Goal: Task Accomplishment & Management: Use online tool/utility

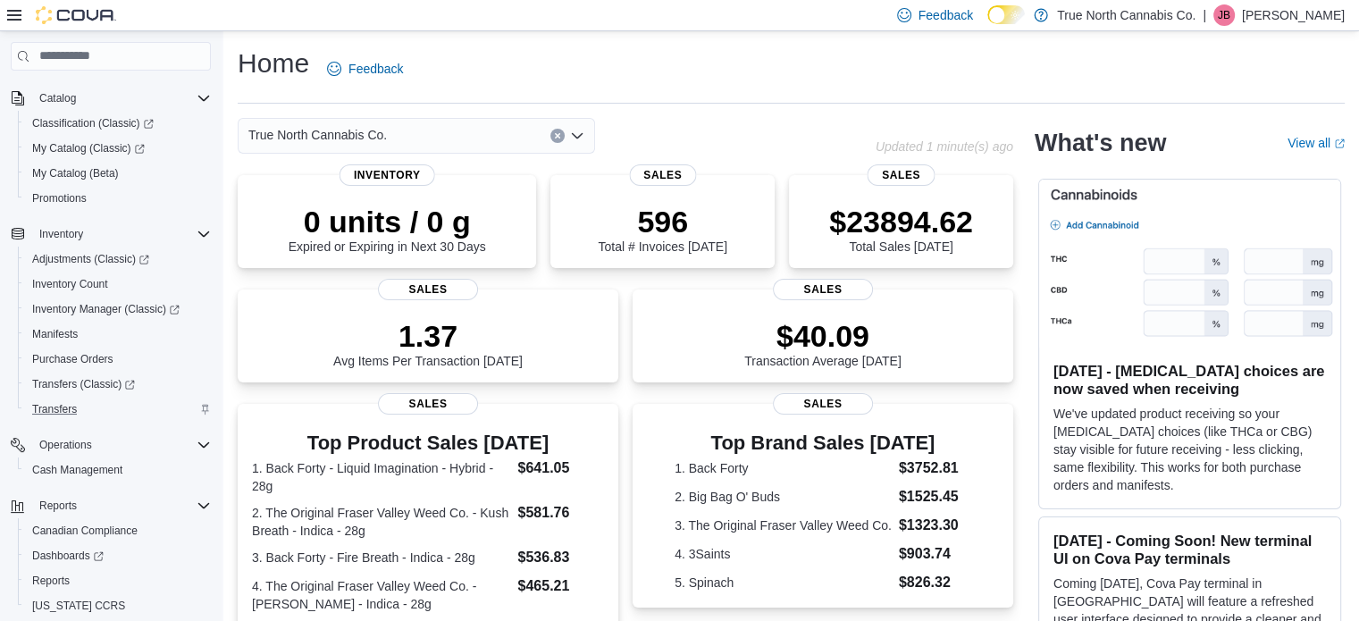
scroll to position [179, 0]
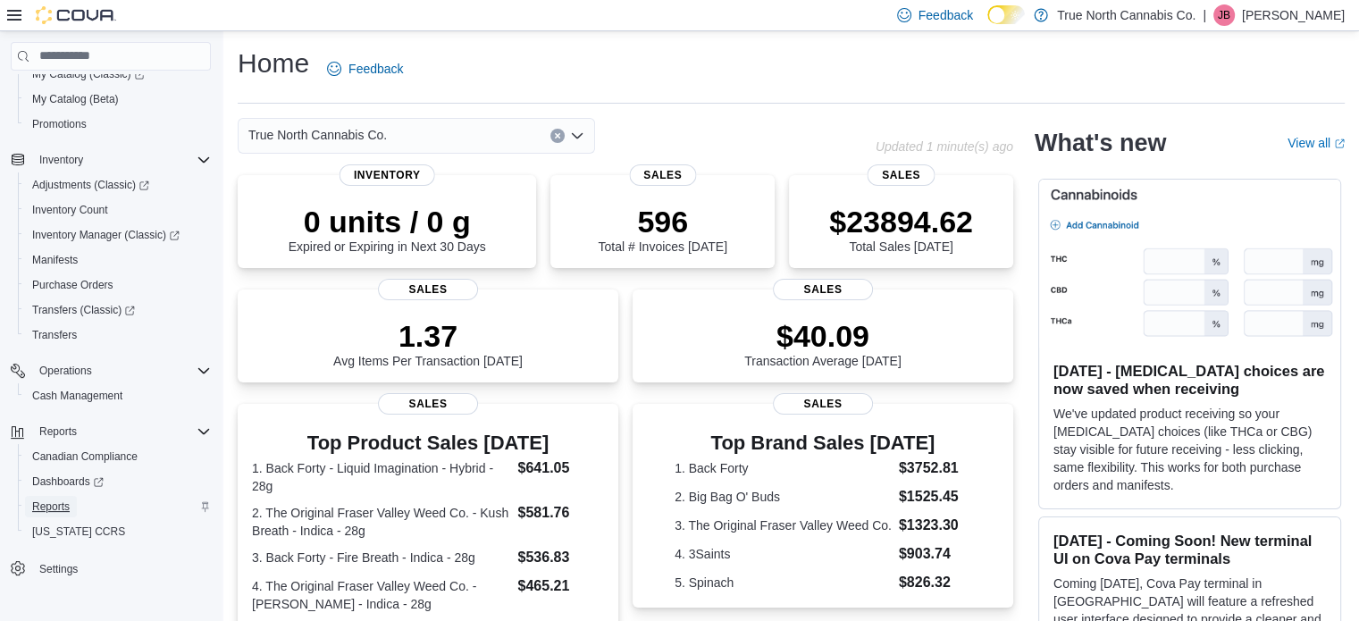
click at [57, 506] on span "Reports" at bounding box center [51, 507] width 38 height 14
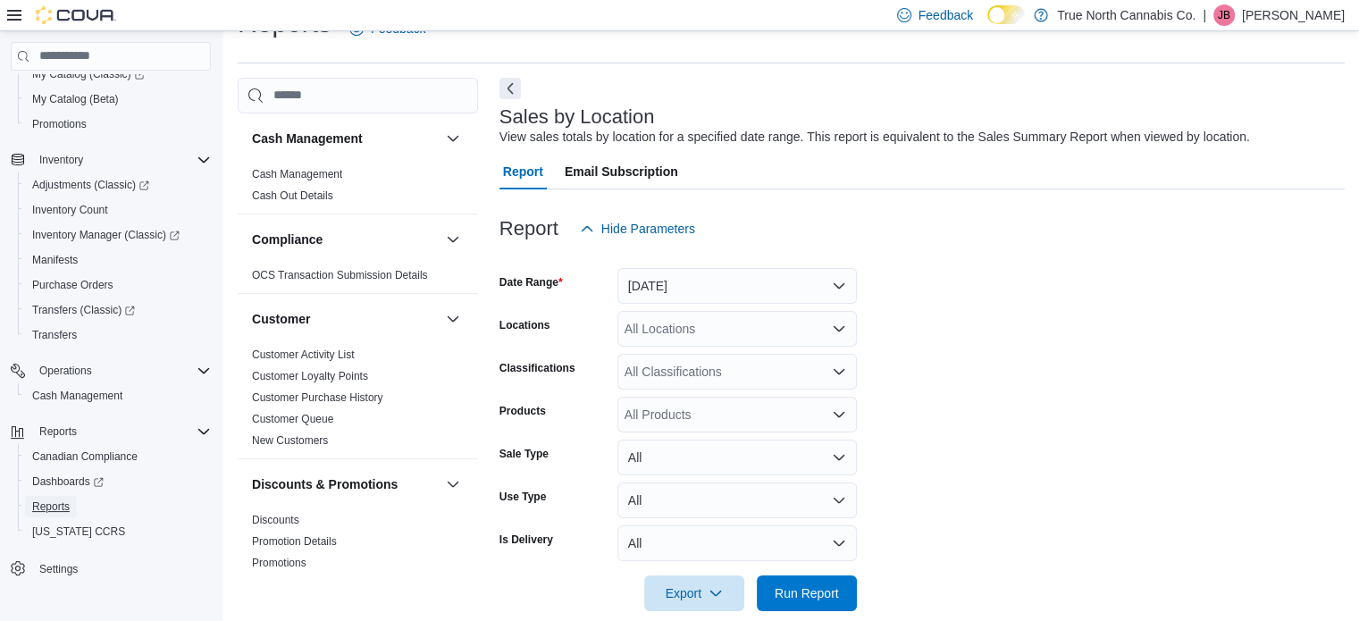
scroll to position [41, 0]
click at [809, 283] on button "[DATE]" at bounding box center [738, 285] width 240 height 36
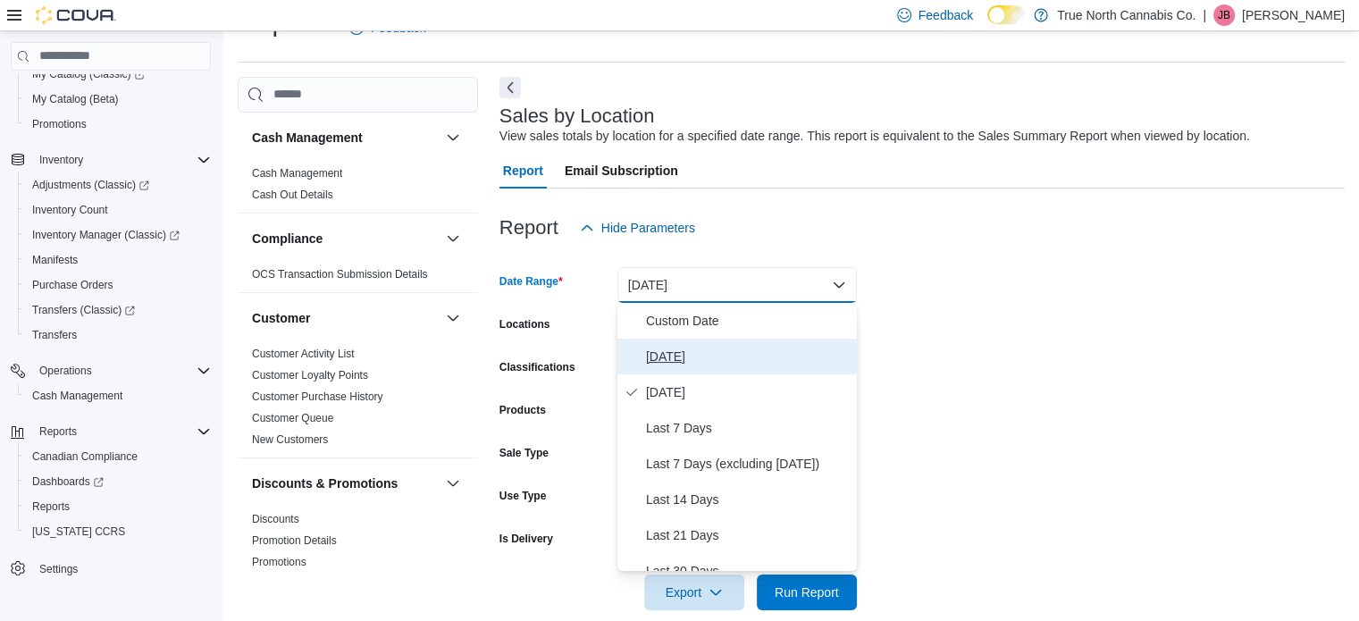
click at [673, 356] on span "[DATE]" at bounding box center [748, 356] width 204 height 21
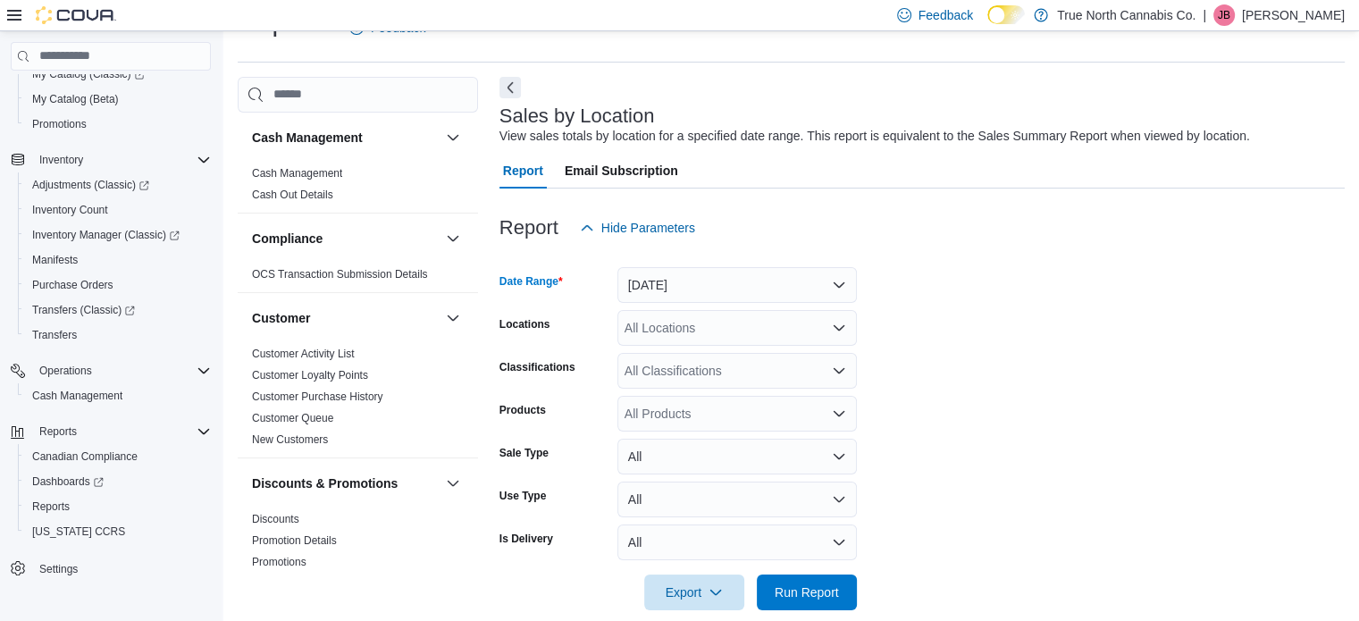
click at [751, 332] on div "All Locations" at bounding box center [738, 328] width 240 height 36
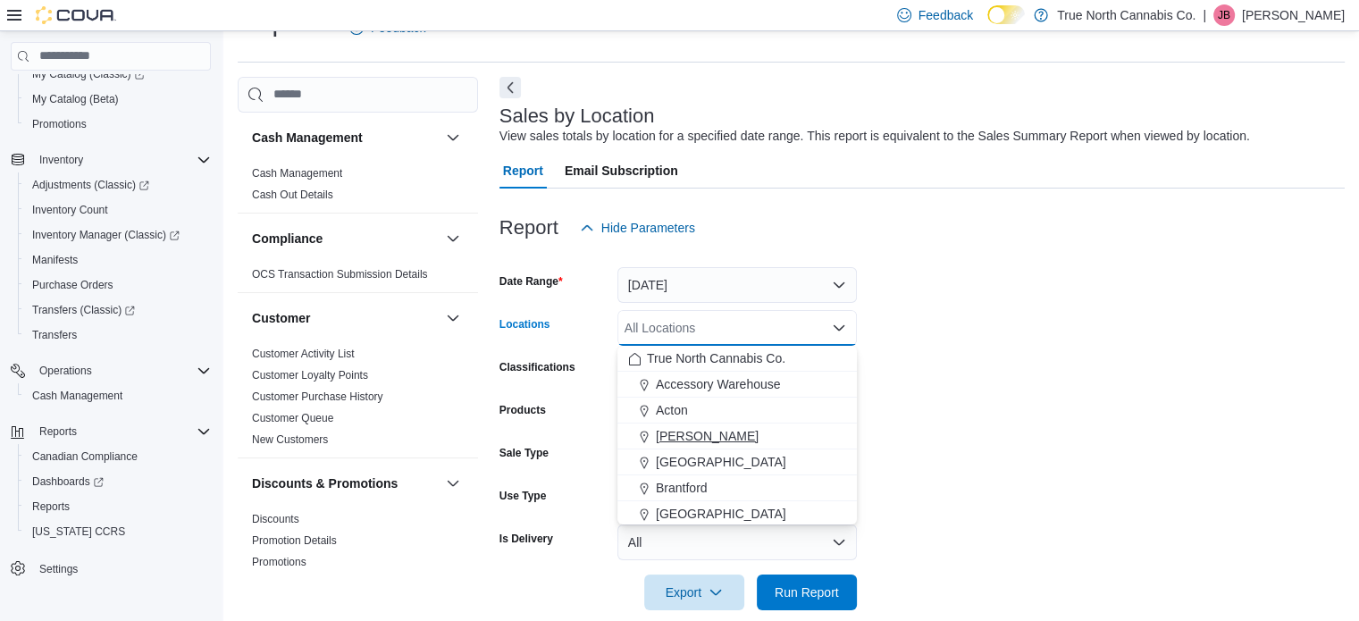
click at [676, 442] on span "[PERSON_NAME]" at bounding box center [707, 436] width 103 height 18
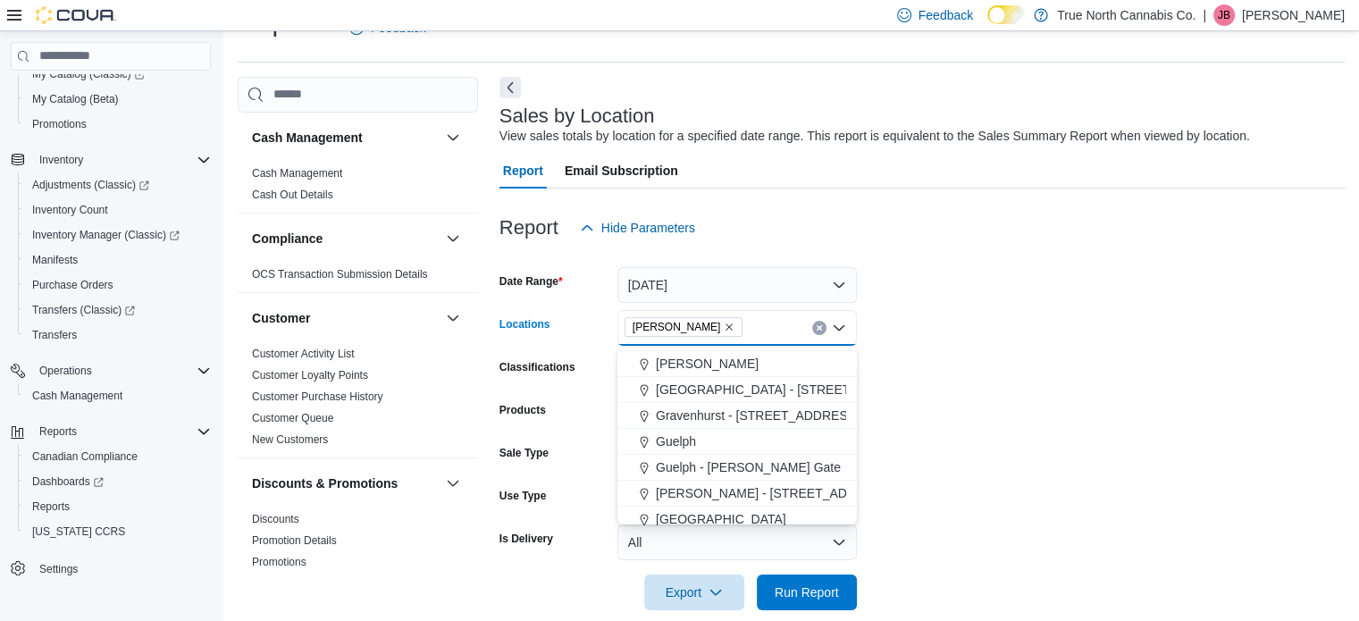
scroll to position [447, 0]
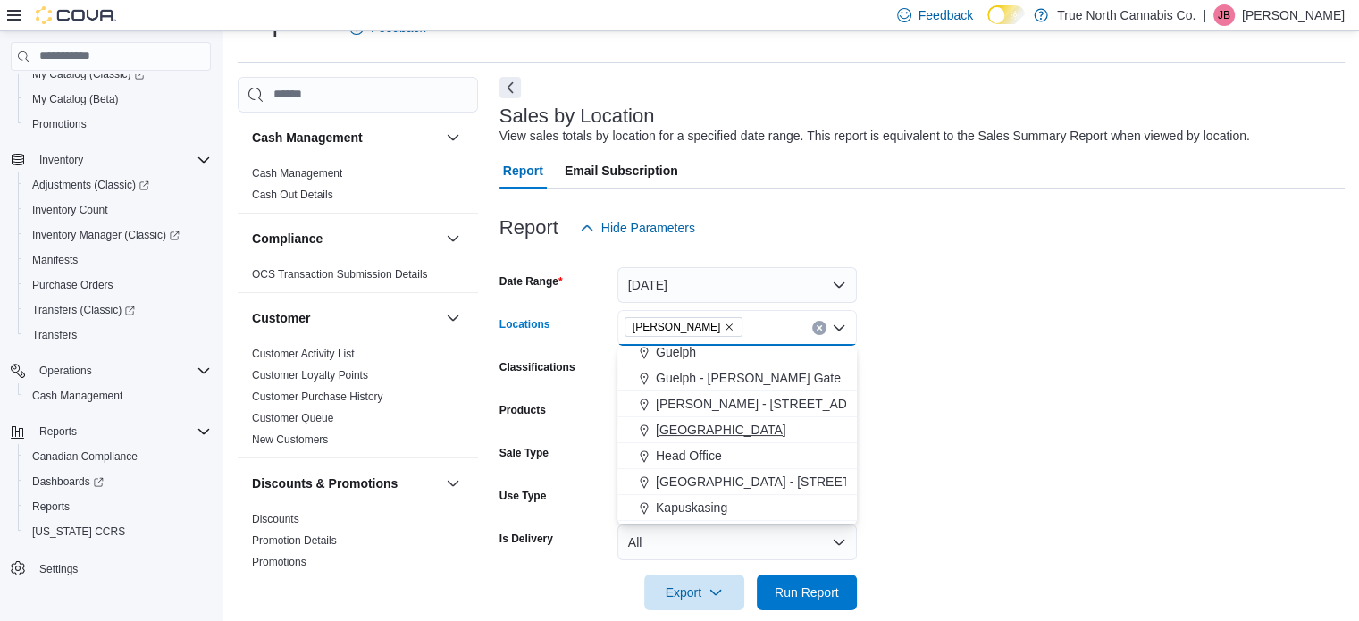
click at [677, 427] on span "[GEOGRAPHIC_DATA]" at bounding box center [721, 430] width 130 height 18
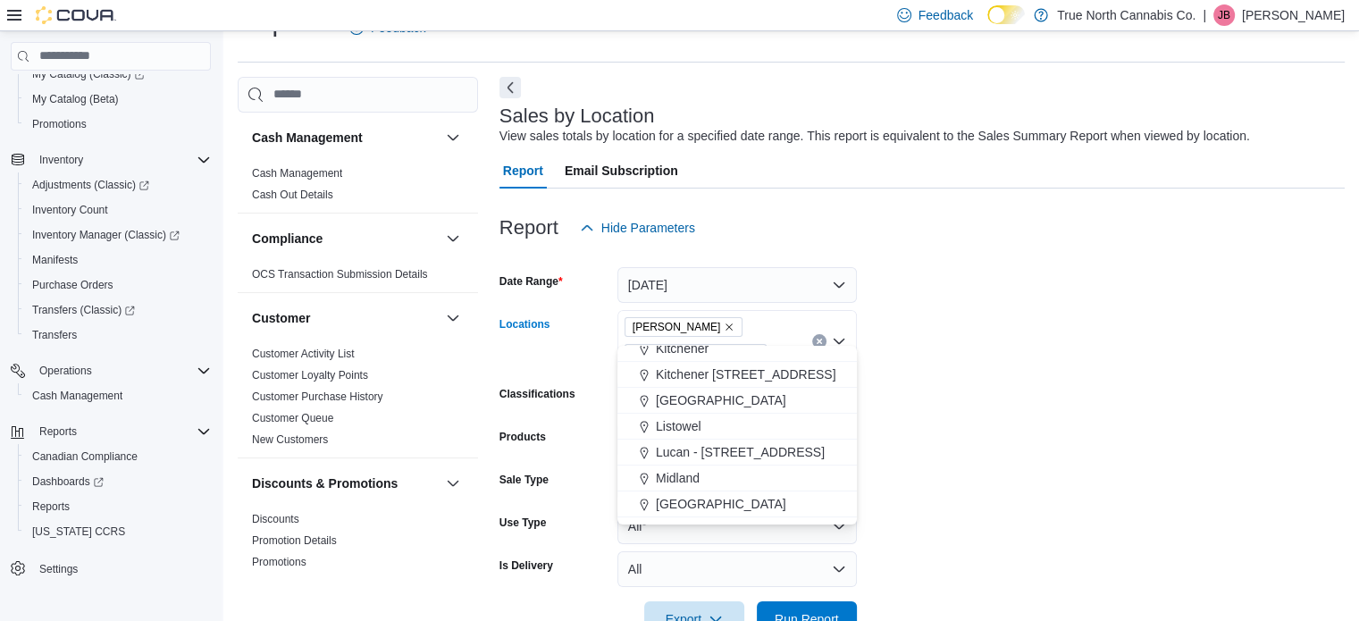
scroll to position [626, 0]
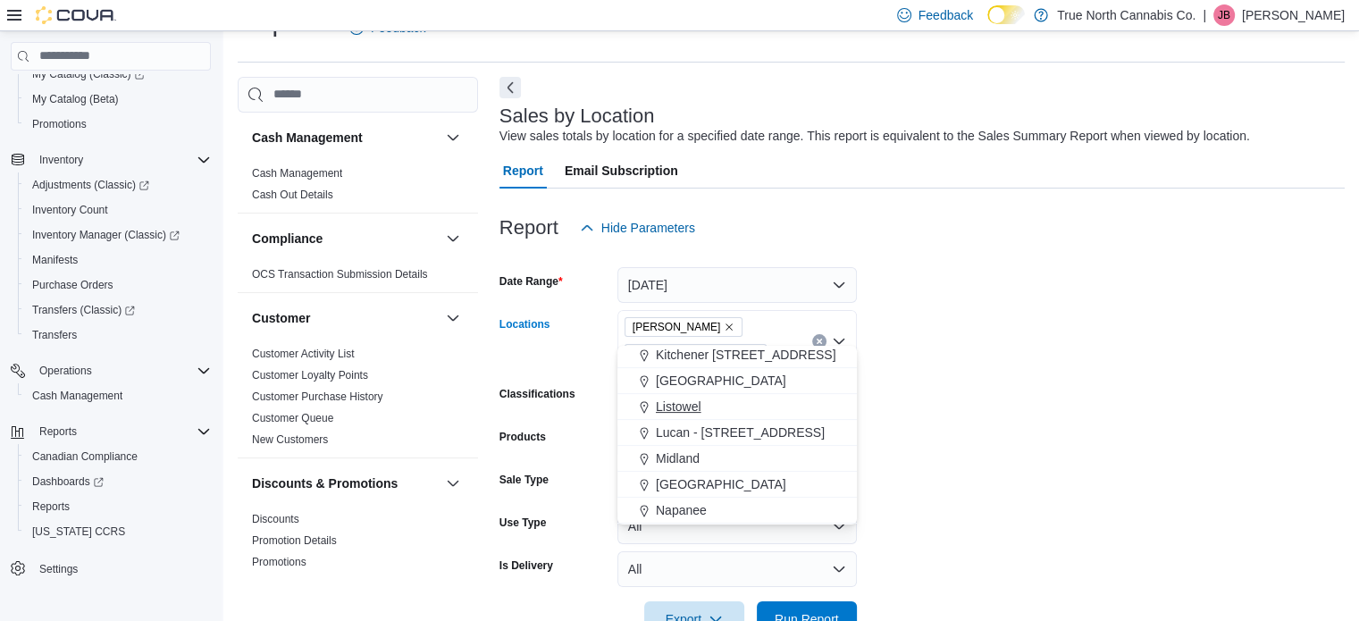
click at [676, 411] on span "Listowel" at bounding box center [679, 407] width 46 height 18
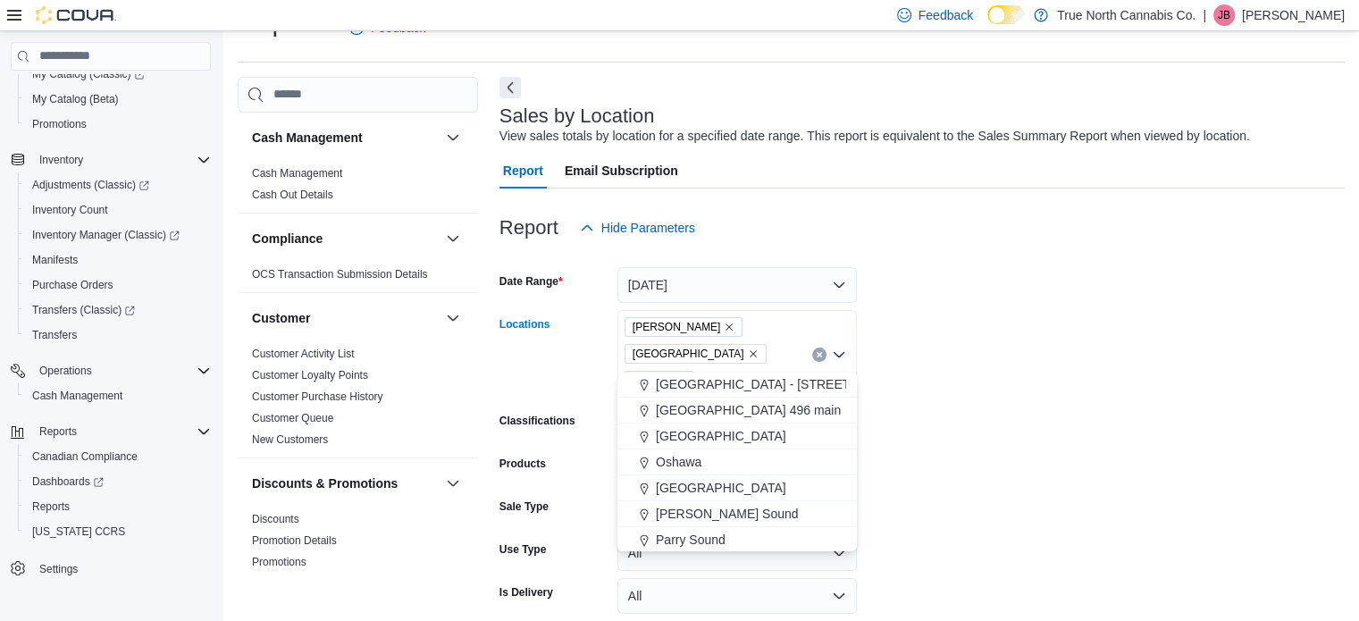
scroll to position [894, 0]
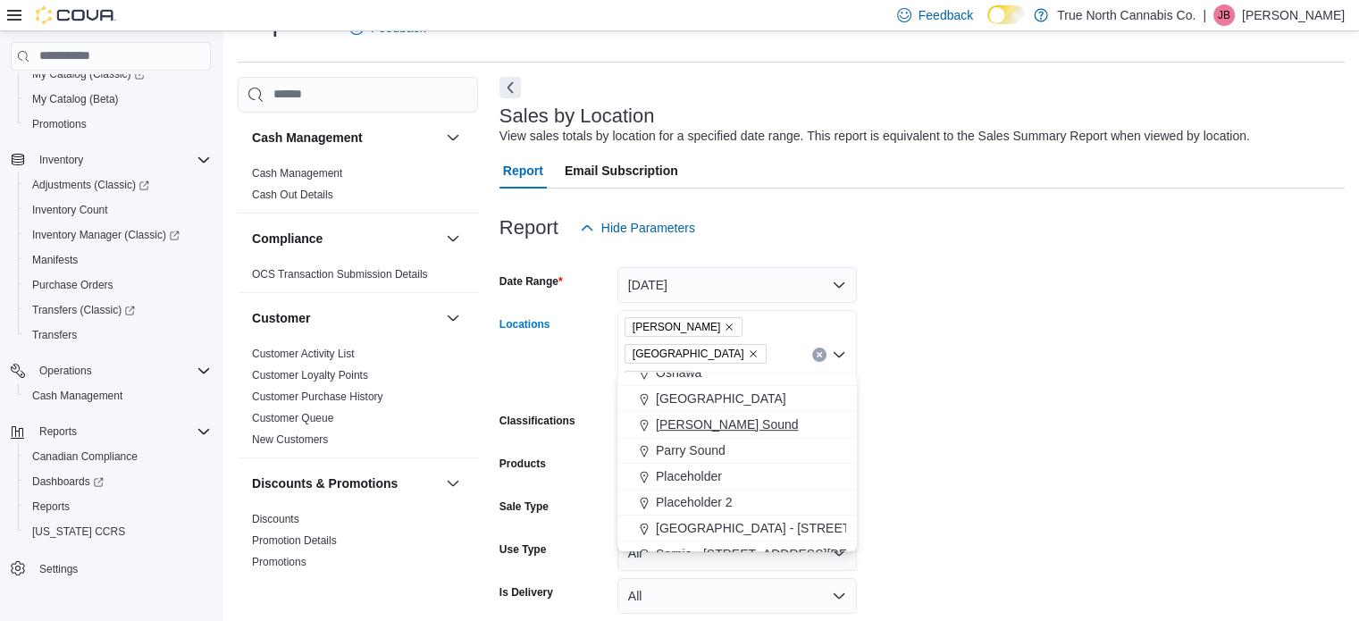
click at [683, 427] on span "[PERSON_NAME] Sound" at bounding box center [727, 425] width 143 height 18
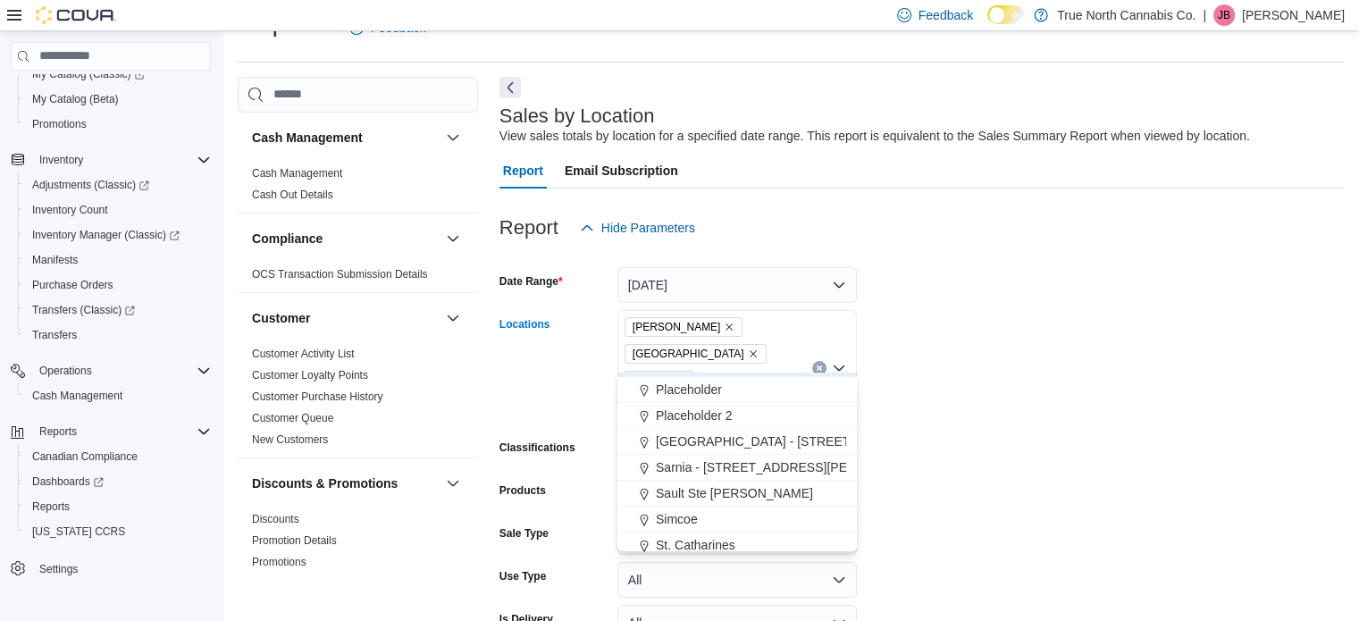
scroll to position [983, 0]
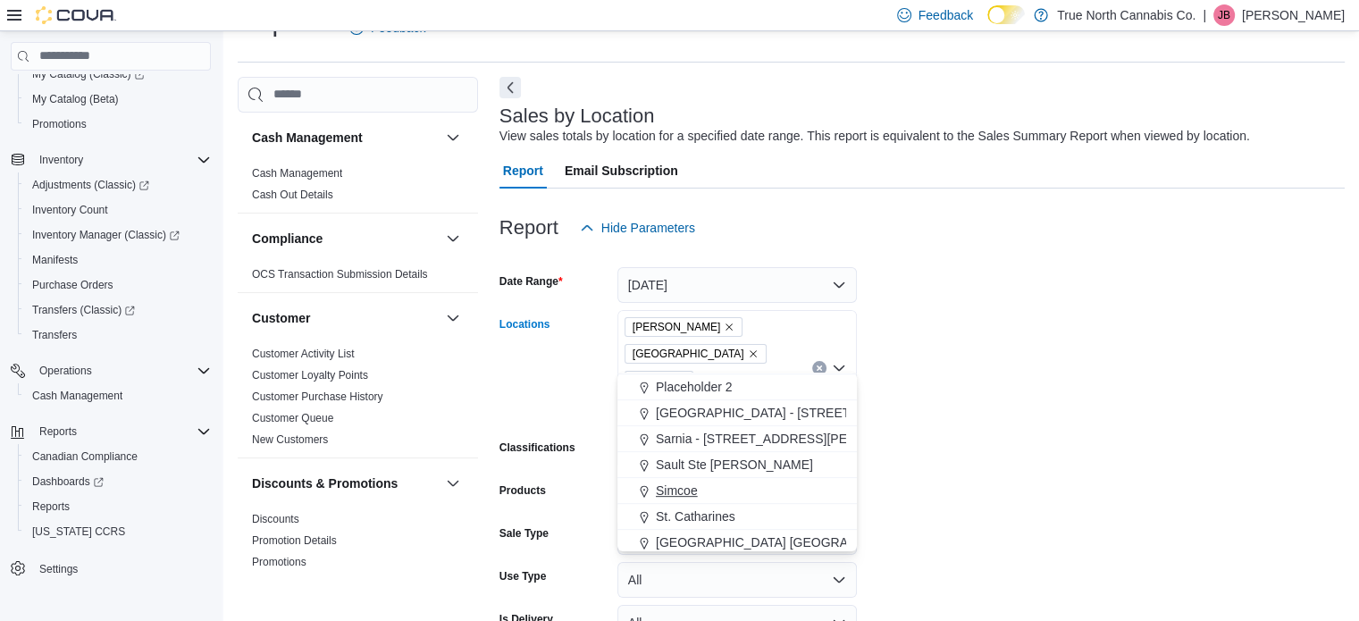
click at [684, 487] on span "Simcoe" at bounding box center [677, 491] width 42 height 18
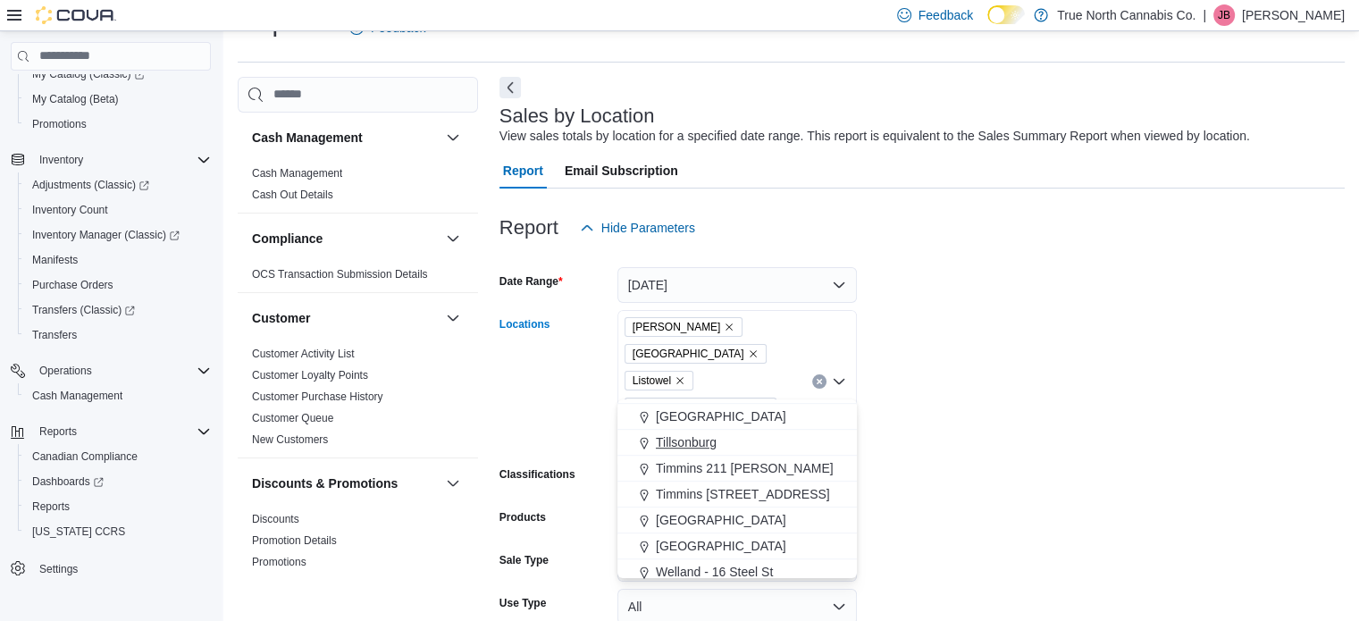
scroll to position [1072, 0]
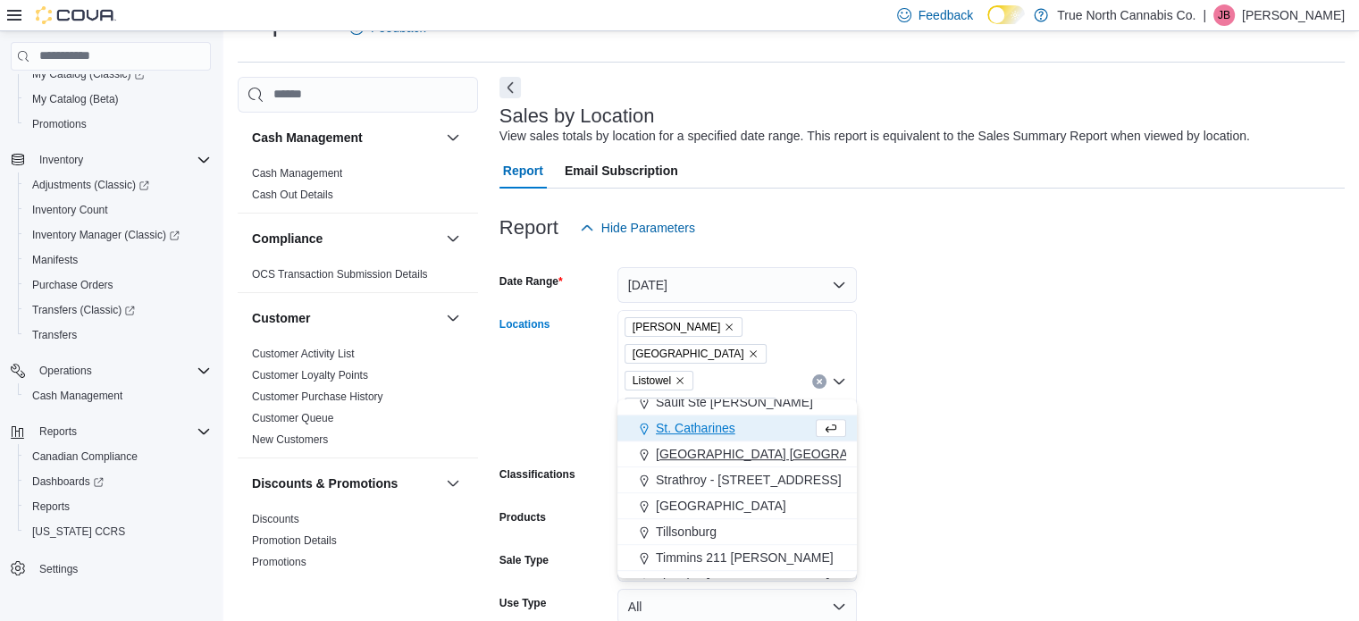
click at [685, 456] on span "[GEOGRAPHIC_DATA] [GEOGRAPHIC_DATA] [GEOGRAPHIC_DATA]" at bounding box center [855, 454] width 398 height 18
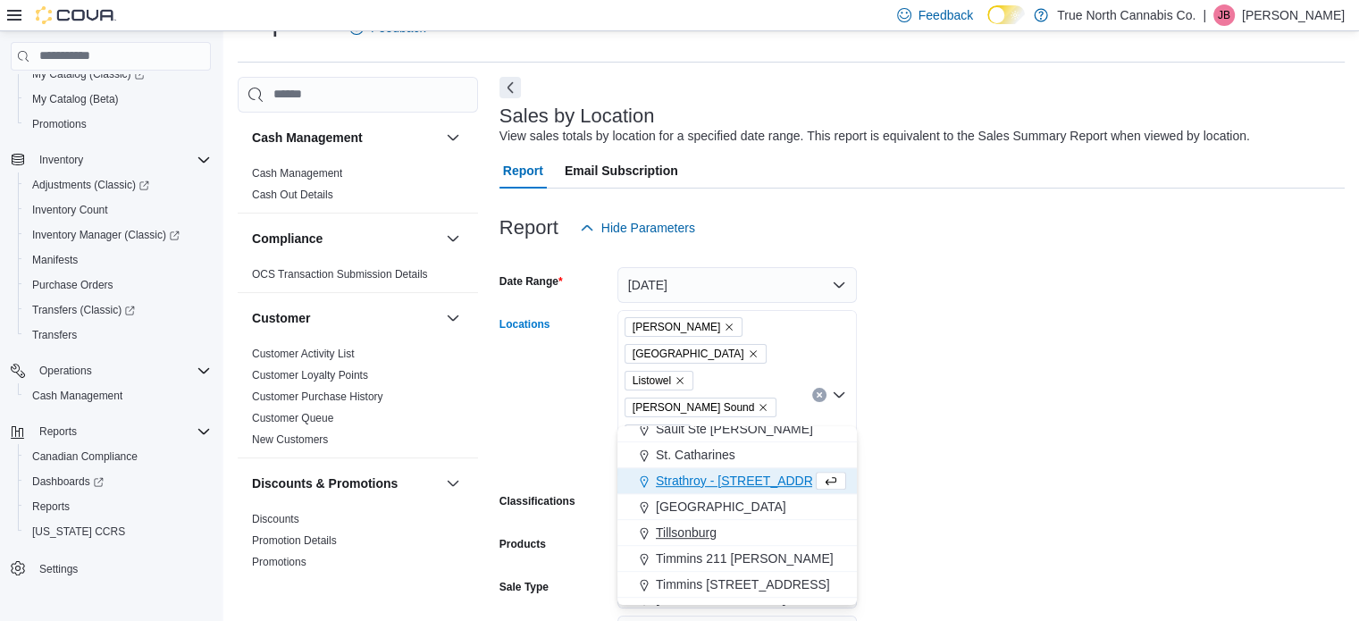
click at [689, 528] on span "Tillsonburg" at bounding box center [686, 533] width 61 height 18
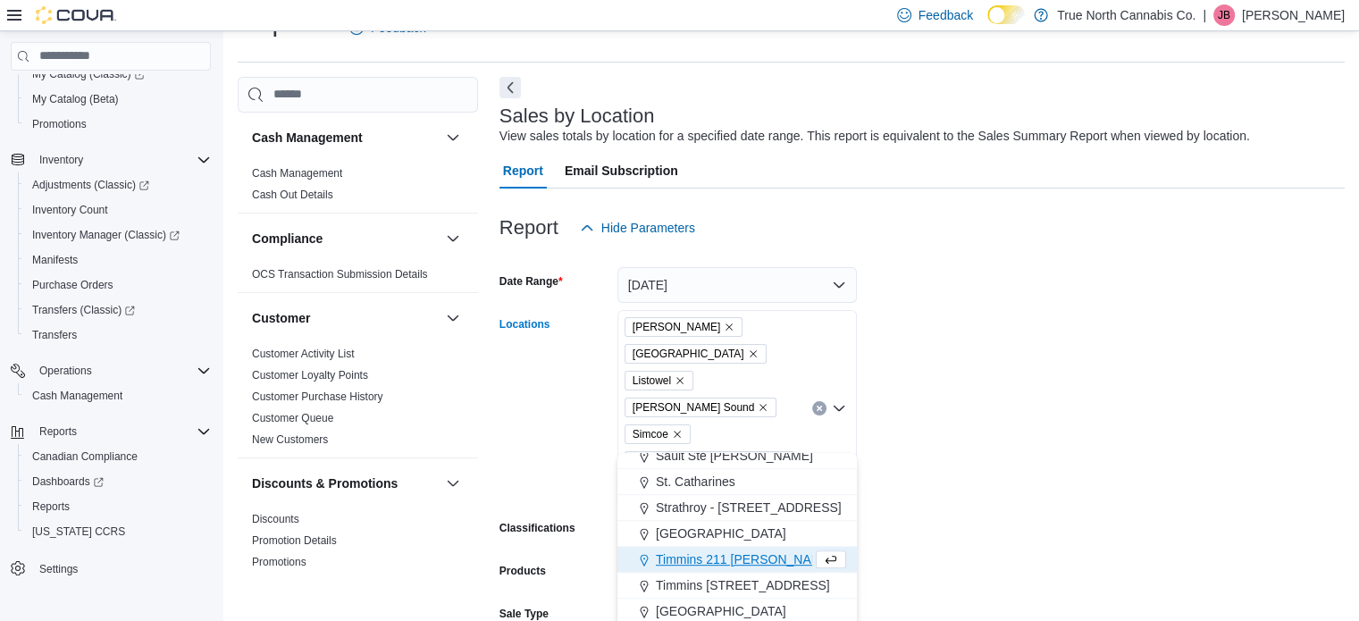
click at [934, 430] on form "Date Range [DATE] Locations [GEOGRAPHIC_DATA] [GEOGRAPHIC_DATA] Listowel [PERSO…" at bounding box center [922, 508] width 845 height 525
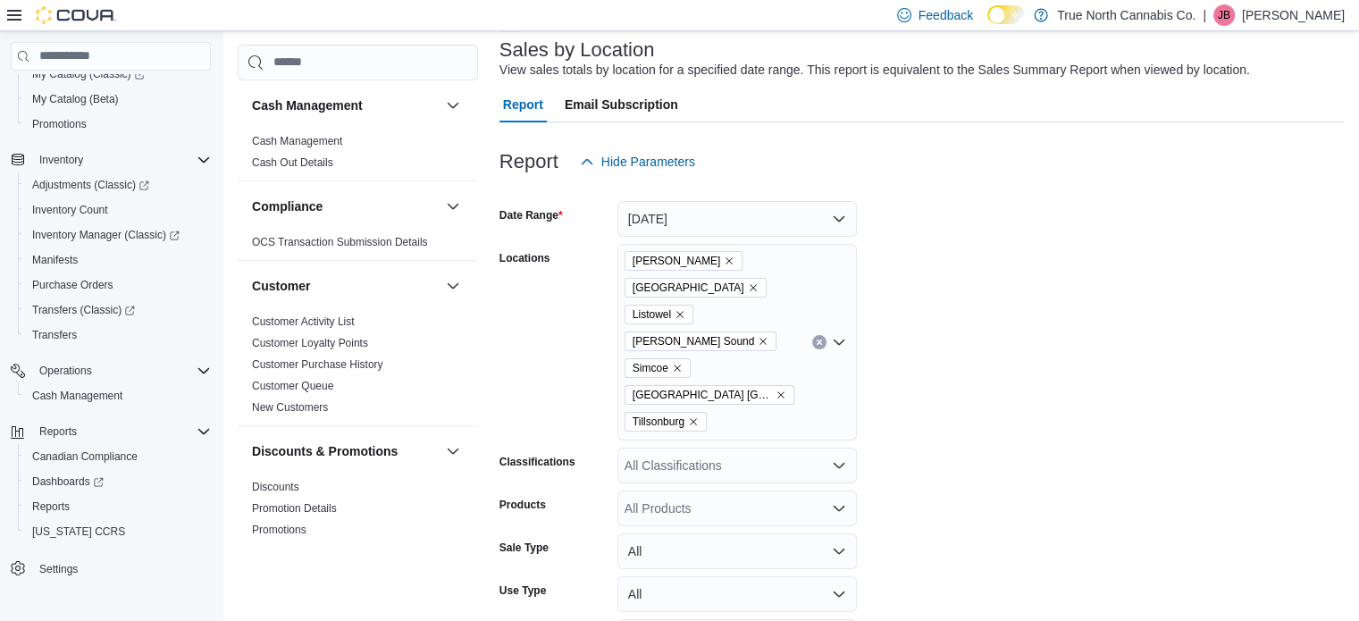
scroll to position [172, 0]
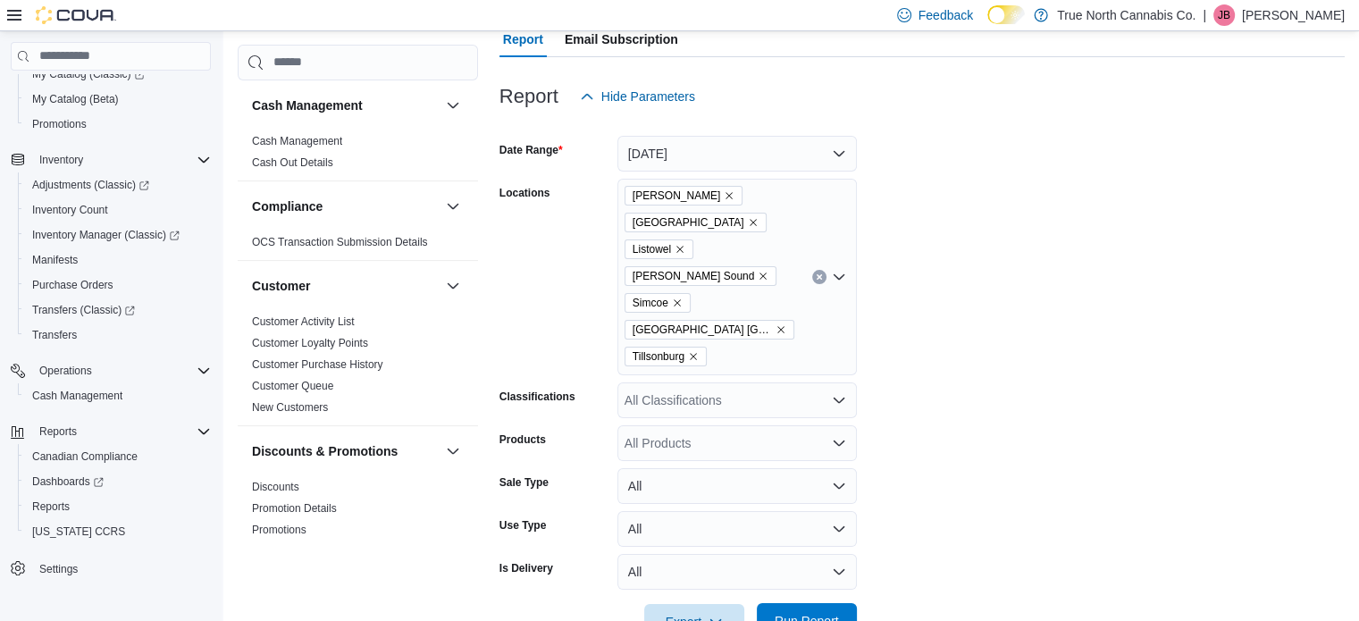
click at [799, 612] on span "Run Report" at bounding box center [807, 621] width 64 height 18
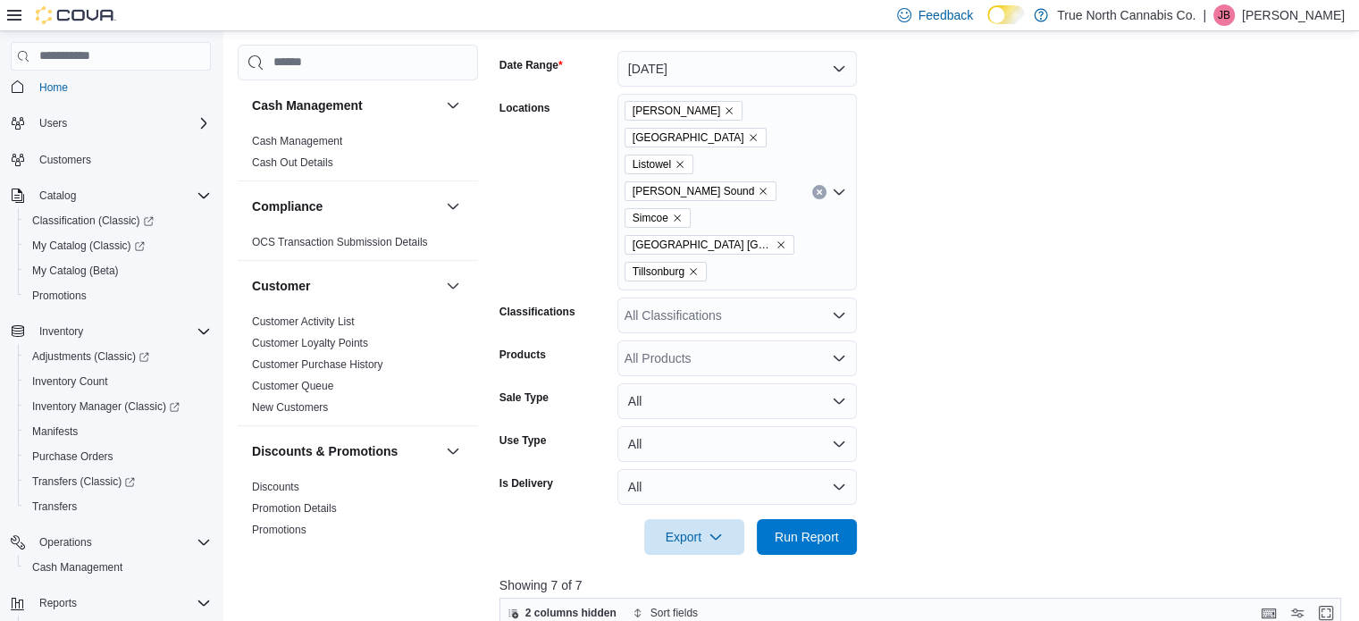
scroll to position [305, 0]
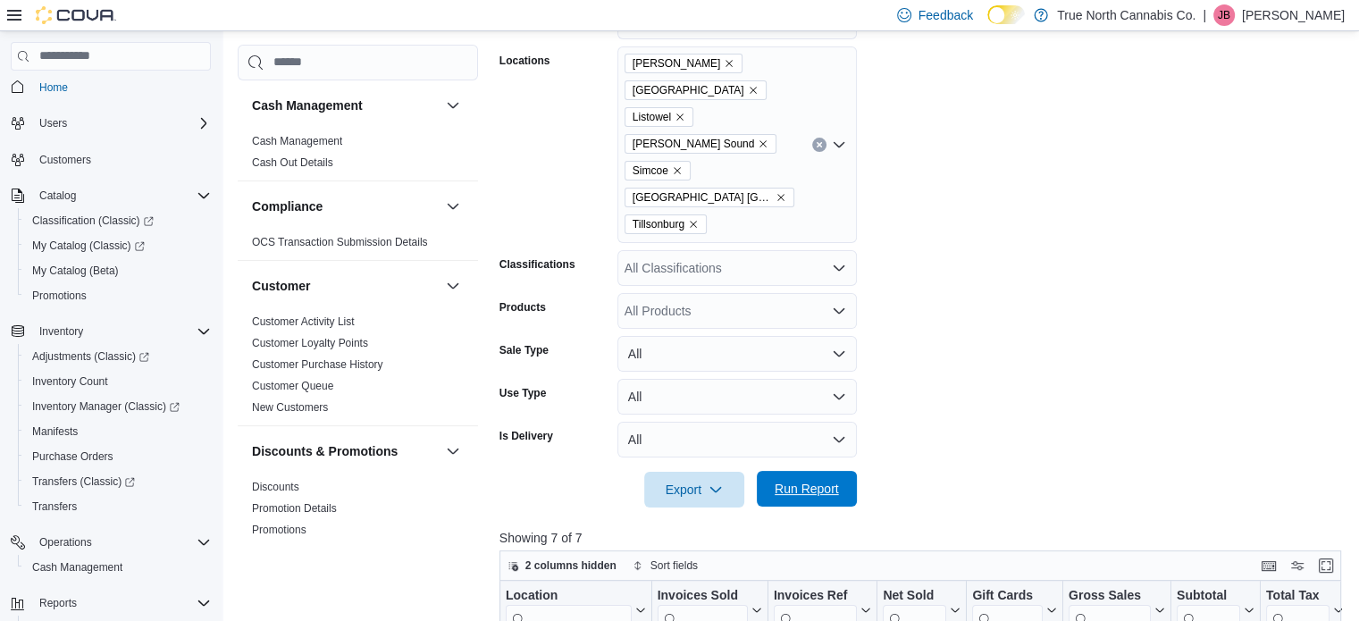
click at [812, 480] on span "Run Report" at bounding box center [807, 489] width 64 height 18
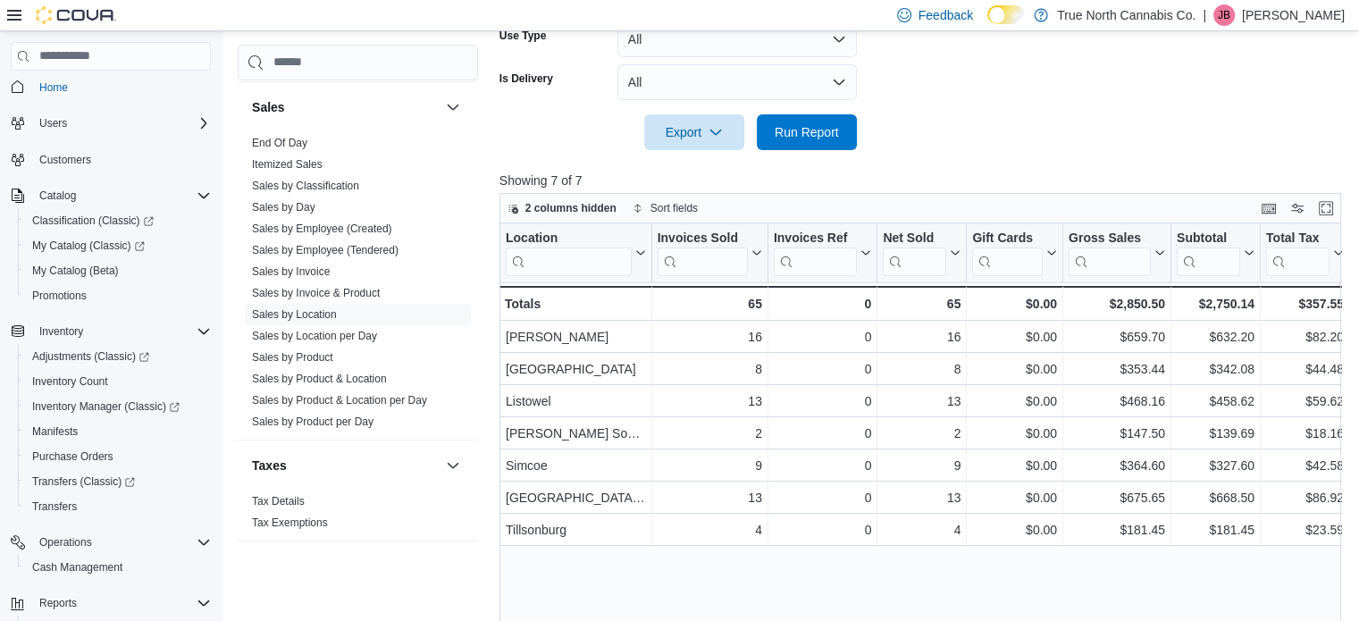
scroll to position [1251, 0]
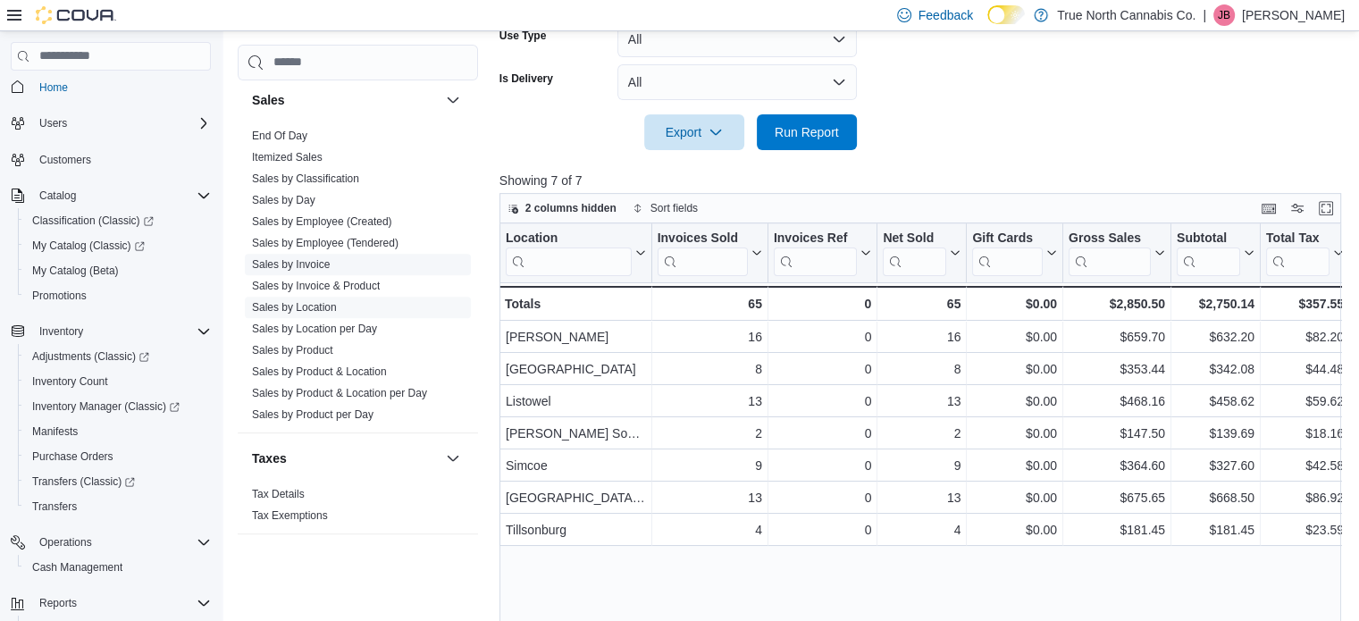
click at [296, 264] on link "Sales by Invoice" at bounding box center [291, 264] width 78 height 13
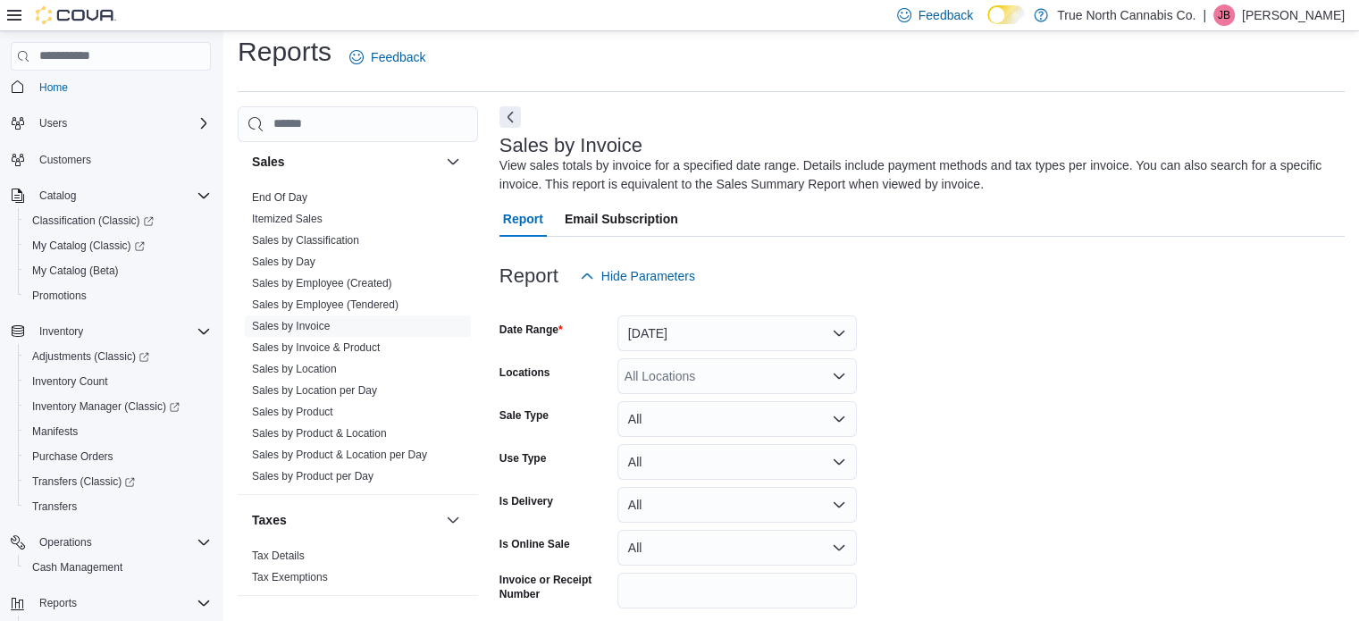
scroll to position [60, 0]
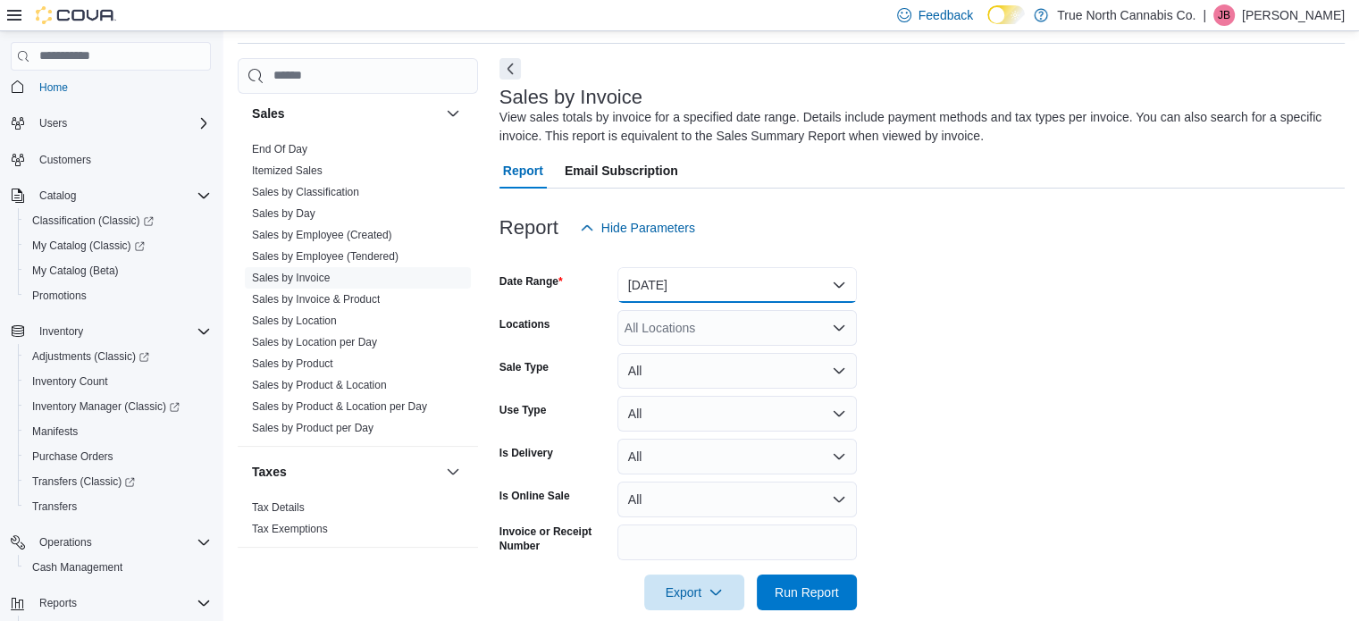
click at [806, 285] on button "[DATE]" at bounding box center [738, 285] width 240 height 36
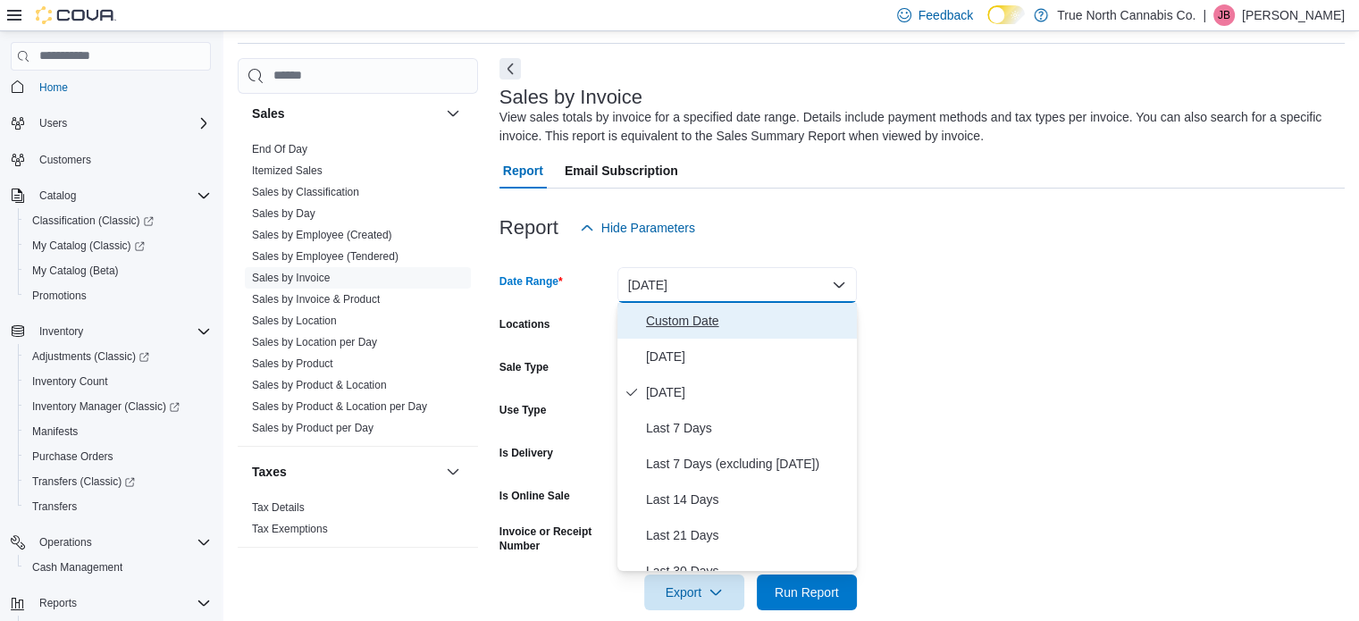
click at [704, 335] on button "Custom Date" at bounding box center [738, 321] width 240 height 36
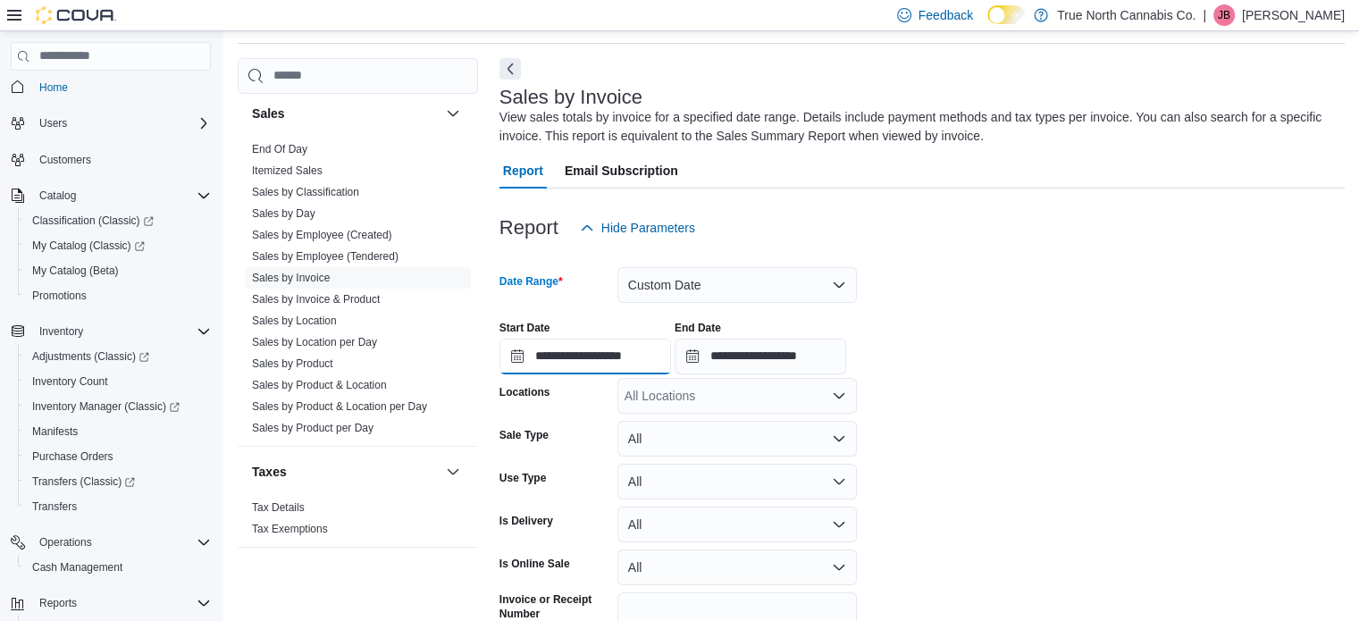
click at [617, 351] on input "**********" at bounding box center [586, 357] width 172 height 36
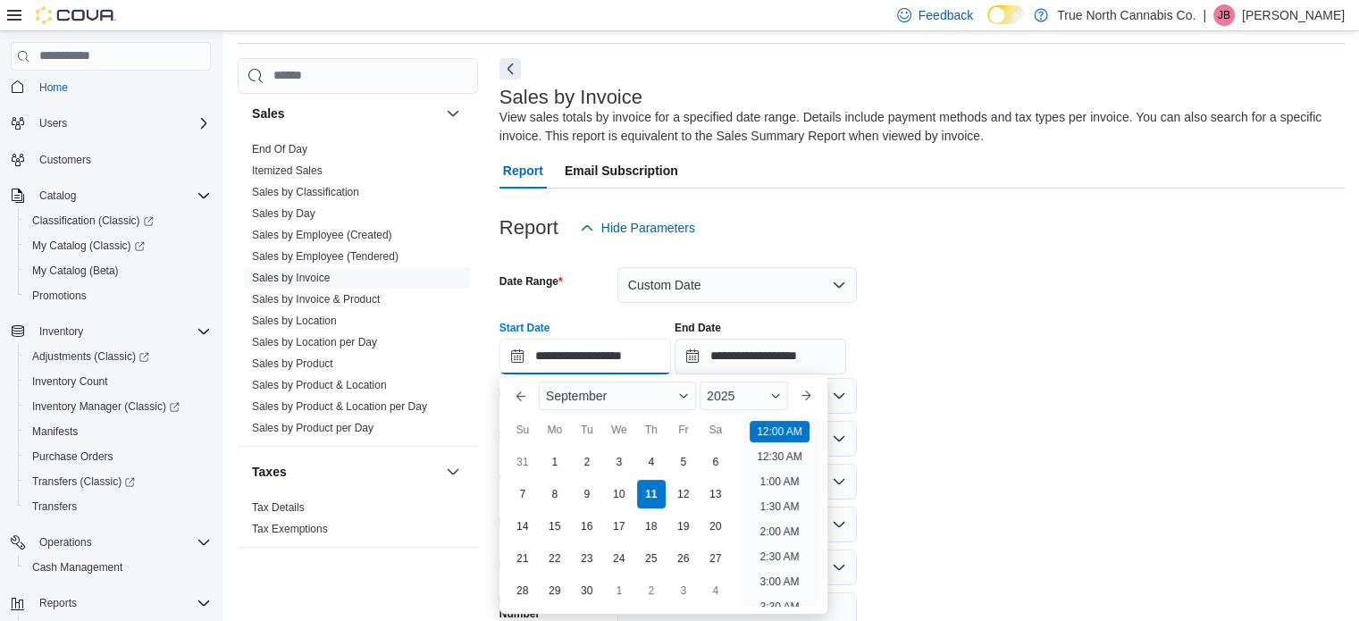
scroll to position [55, 0]
click at [547, 493] on div "8" at bounding box center [554, 493] width 31 height 31
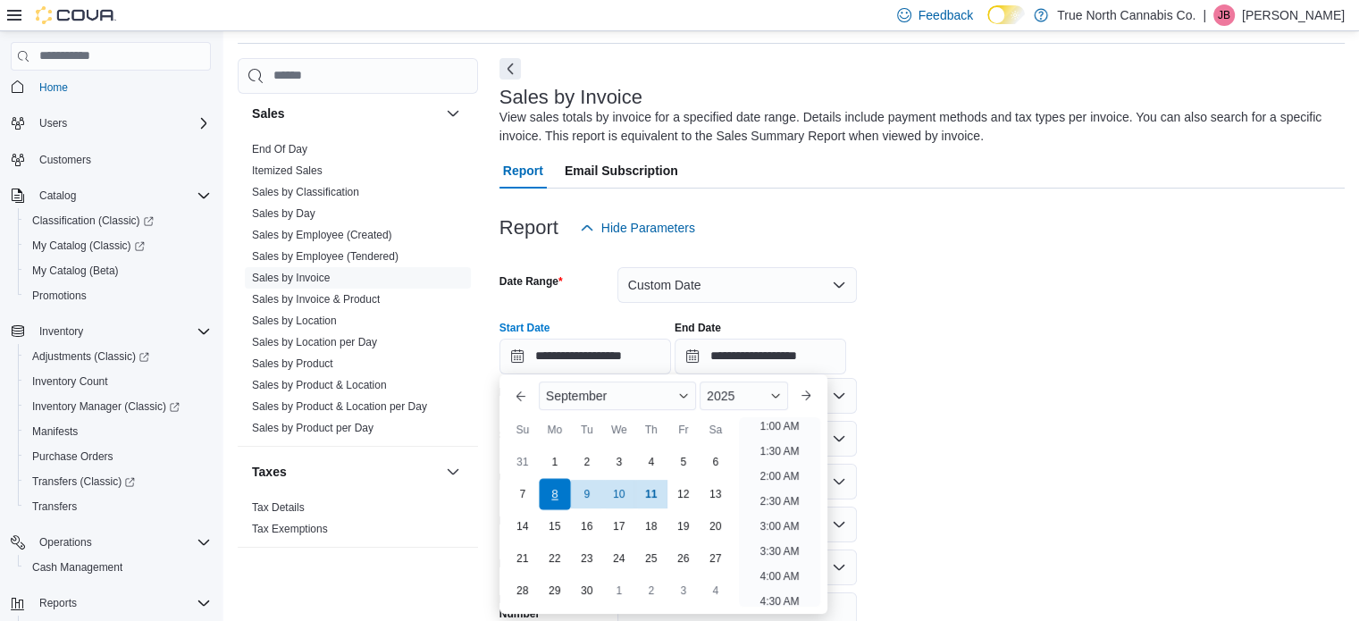
type input "**********"
click at [787, 423] on li "12:00 AM" at bounding box center [780, 427] width 60 height 21
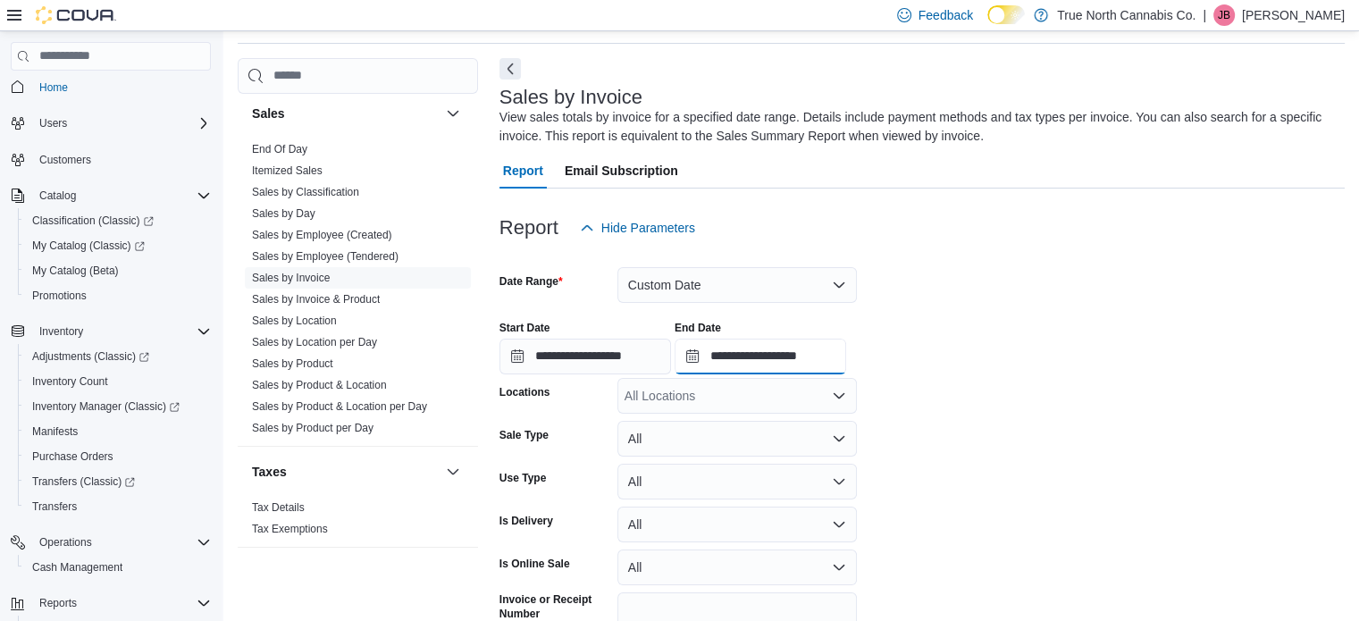
click at [752, 364] on input "**********" at bounding box center [761, 357] width 172 height 36
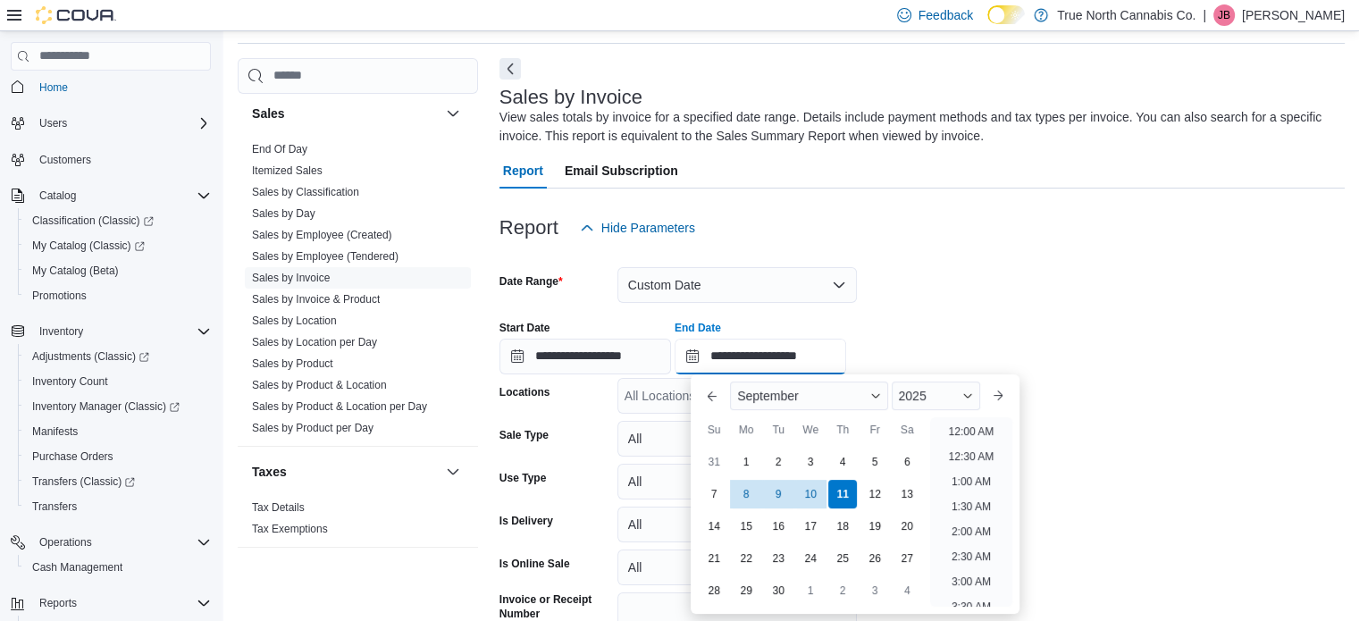
scroll to position [1015, 0]
click at [749, 497] on div "8" at bounding box center [746, 493] width 31 height 31
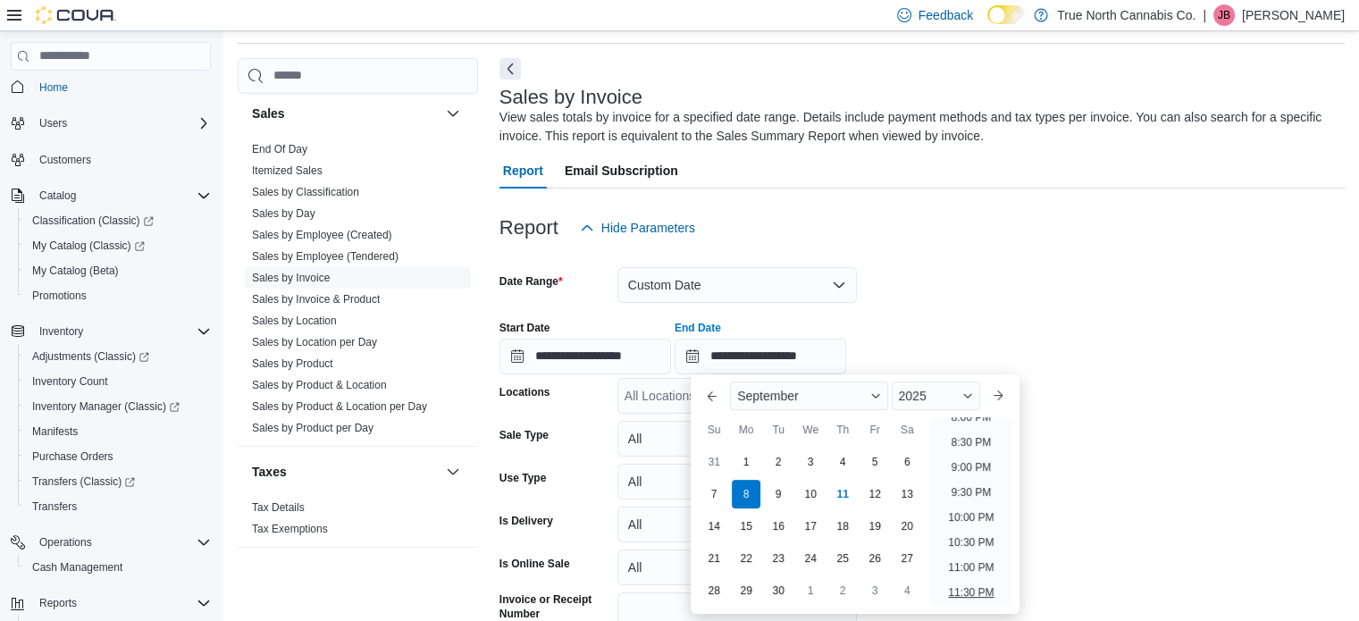
click at [971, 588] on li "11:30 PM" at bounding box center [971, 592] width 60 height 21
type input "**********"
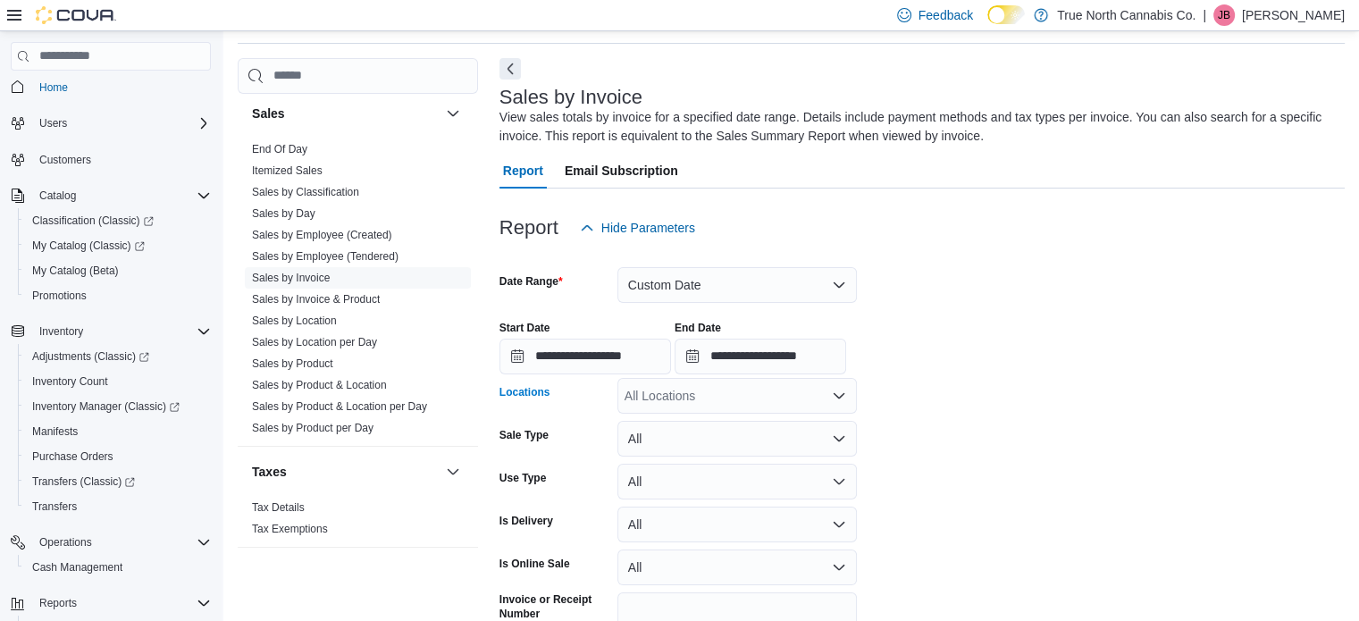
click at [772, 395] on div "All Locations" at bounding box center [738, 396] width 240 height 36
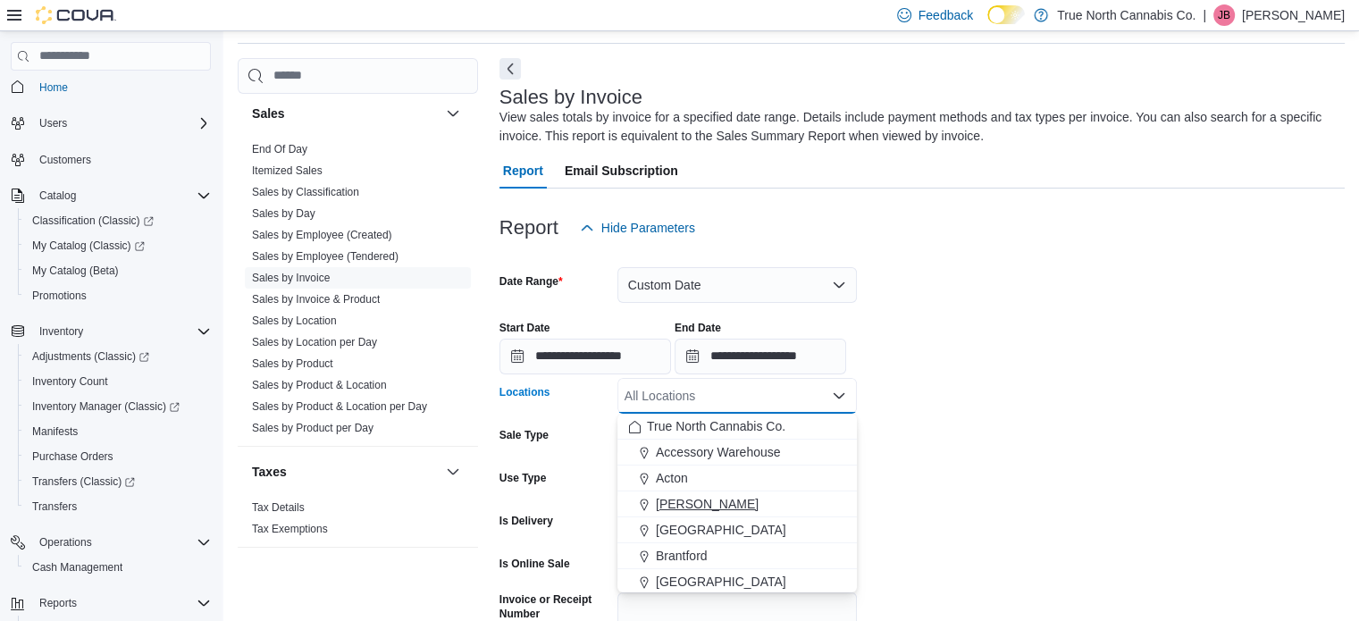
click at [686, 497] on span "[PERSON_NAME]" at bounding box center [707, 504] width 103 height 18
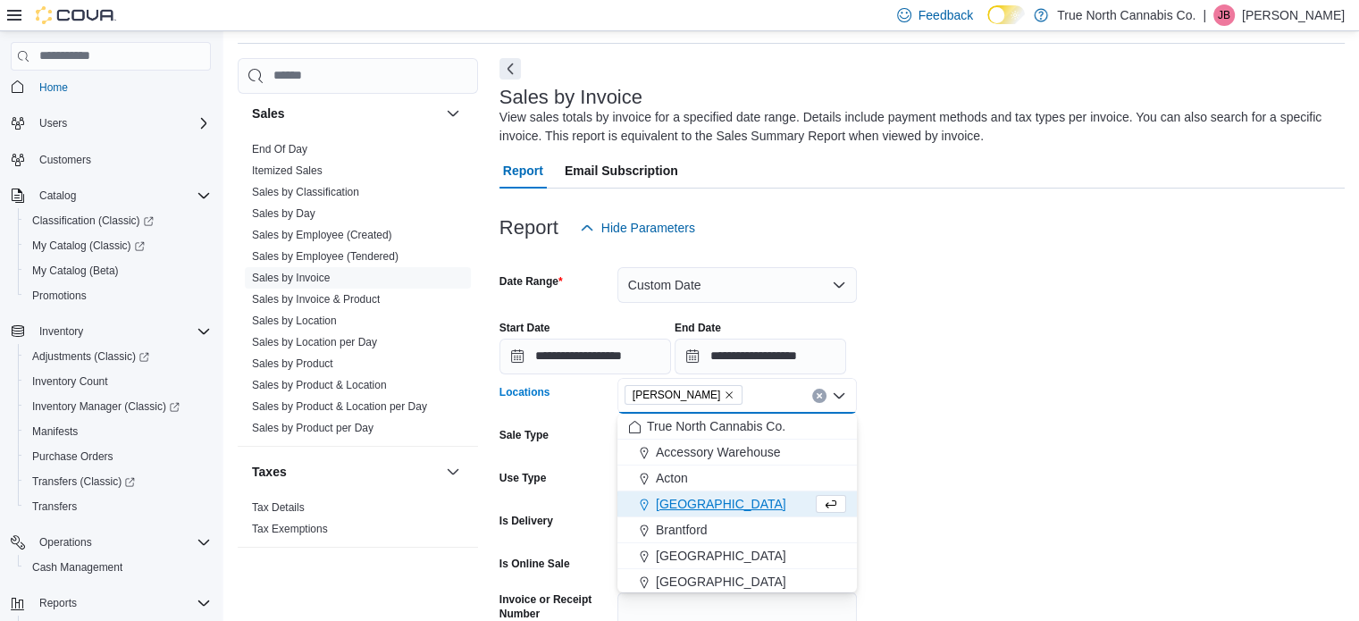
click at [1015, 413] on form "**********" at bounding box center [922, 462] width 845 height 433
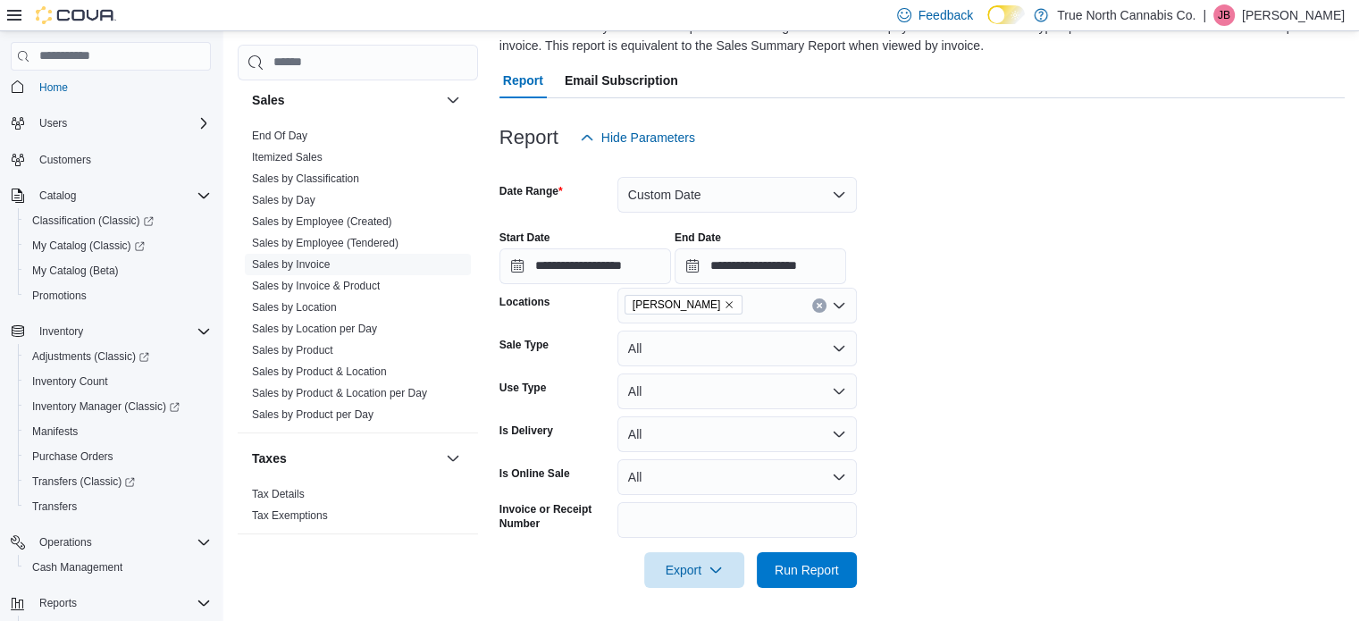
scroll to position [152, 0]
click at [815, 555] on span "Run Report" at bounding box center [807, 568] width 79 height 36
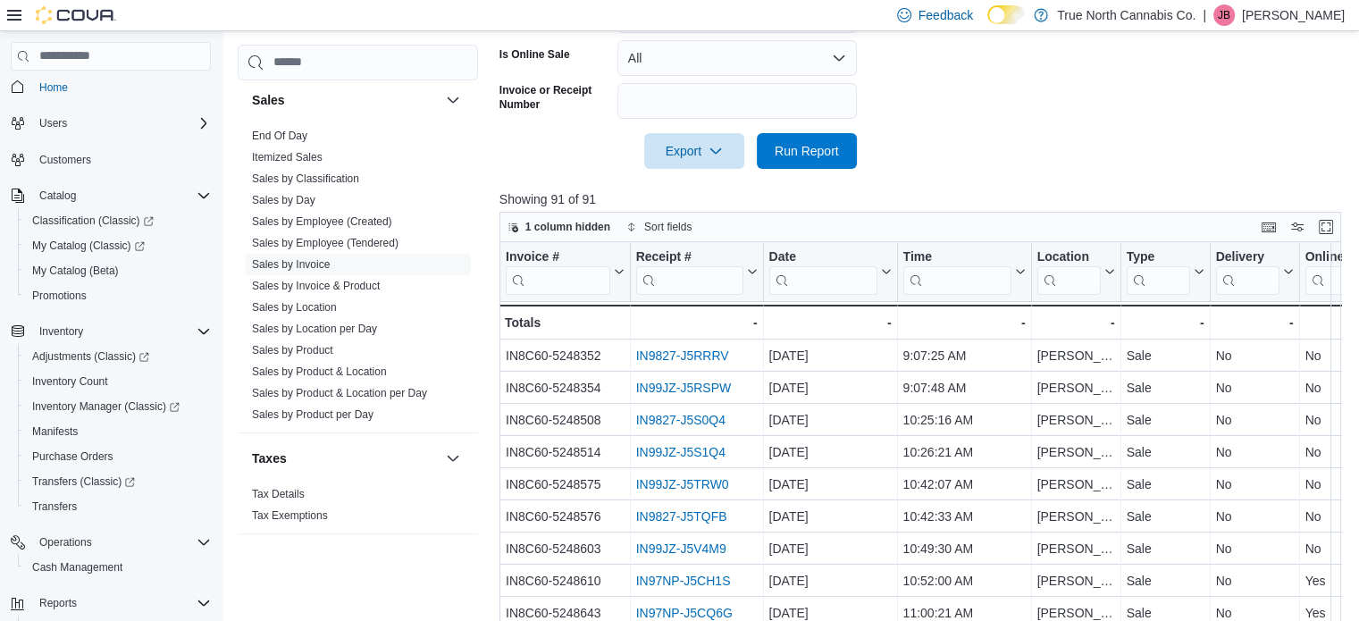
scroll to position [670, 0]
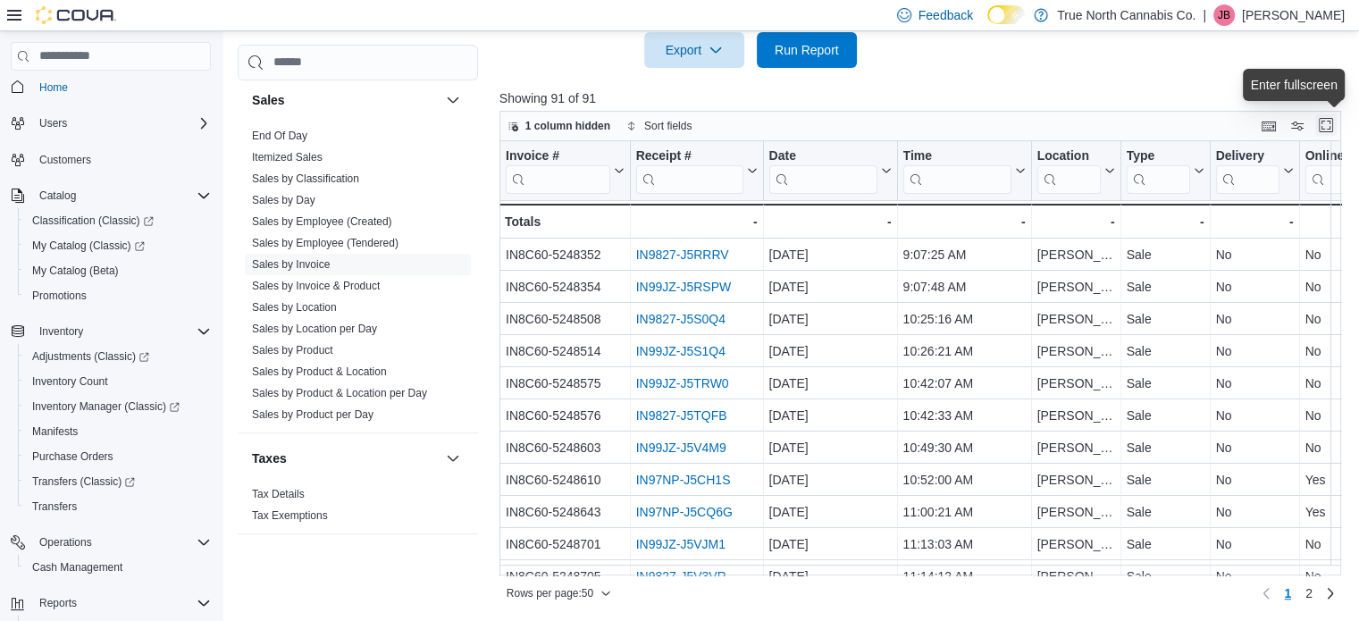
click at [1337, 126] on button "Enter fullscreen" at bounding box center [1325, 124] width 21 height 21
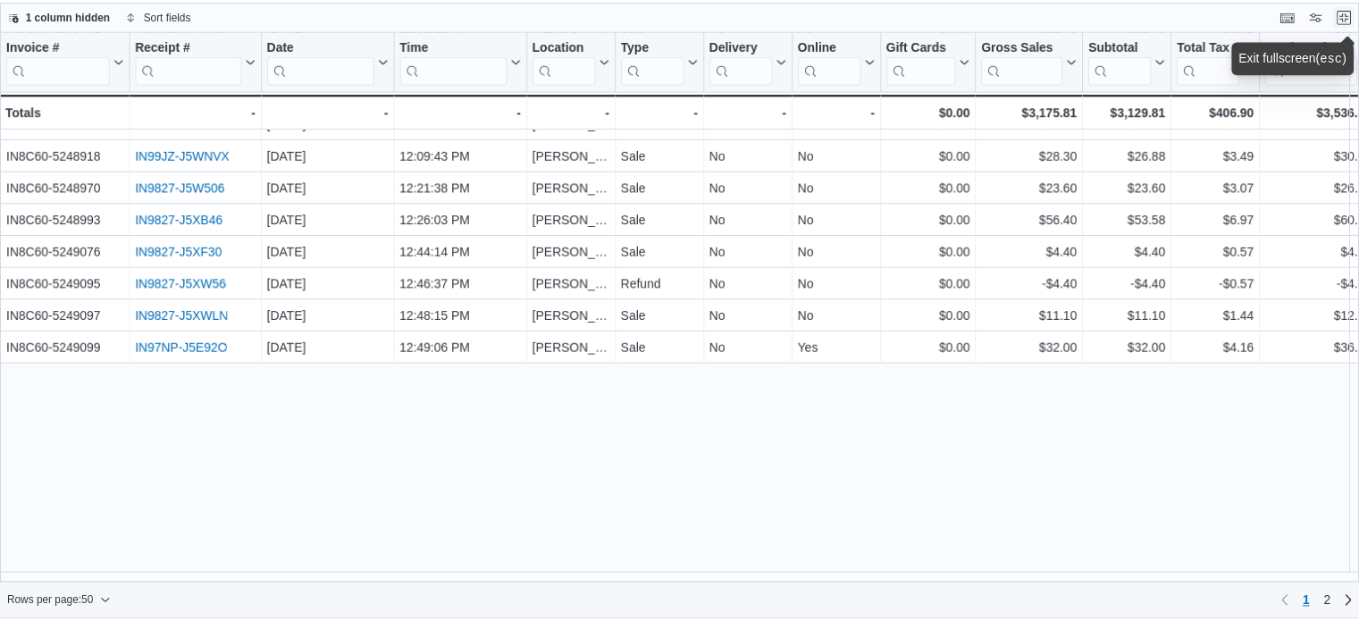
scroll to position [0, 0]
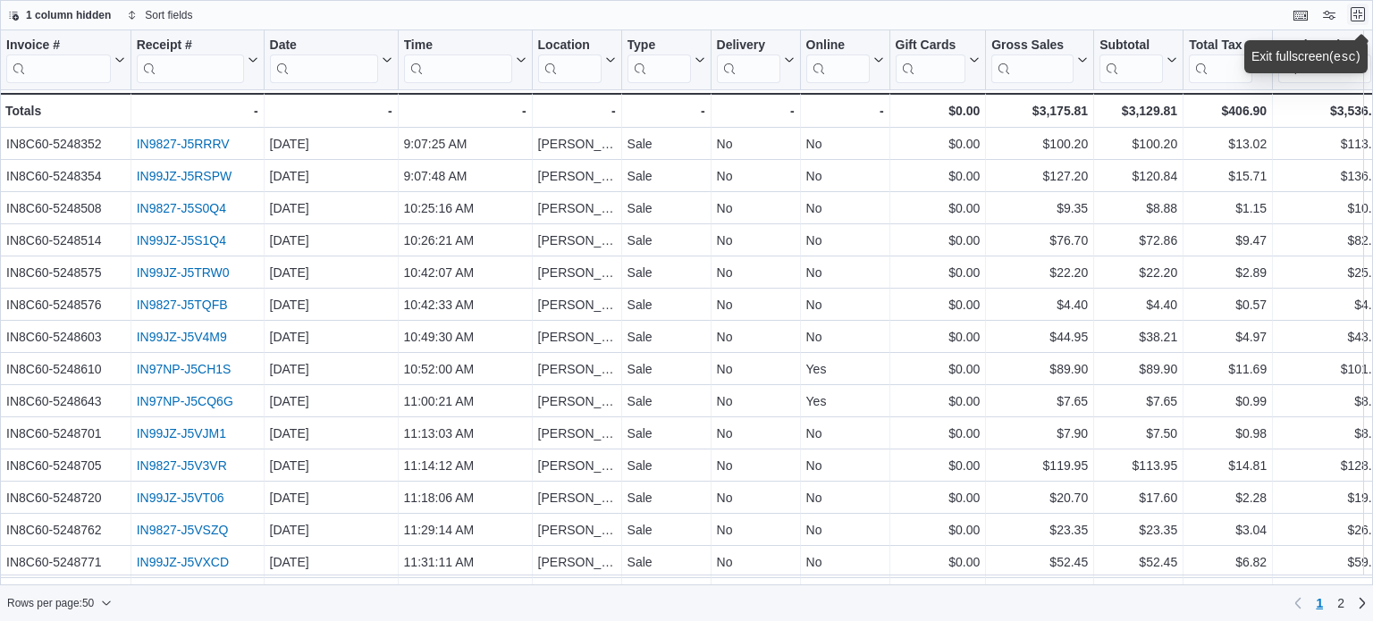
click at [1358, 15] on button "Exit fullscreen" at bounding box center [1357, 14] width 21 height 21
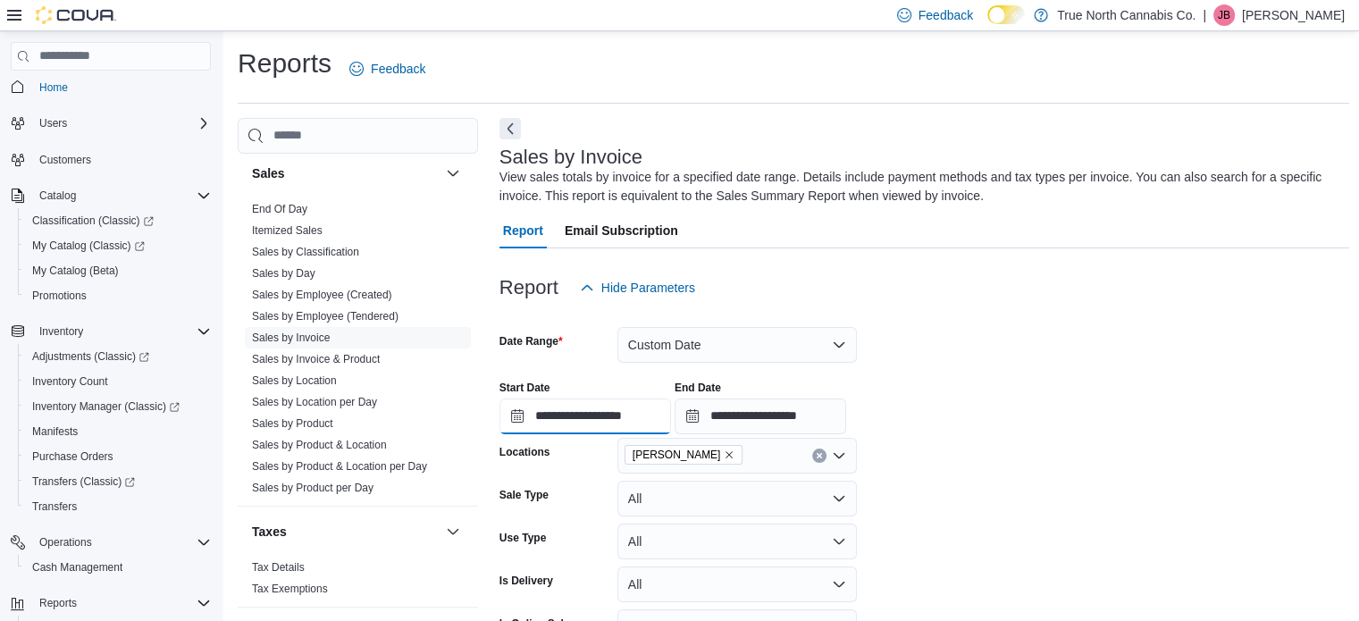
click at [615, 408] on input "**********" at bounding box center [586, 417] width 172 height 36
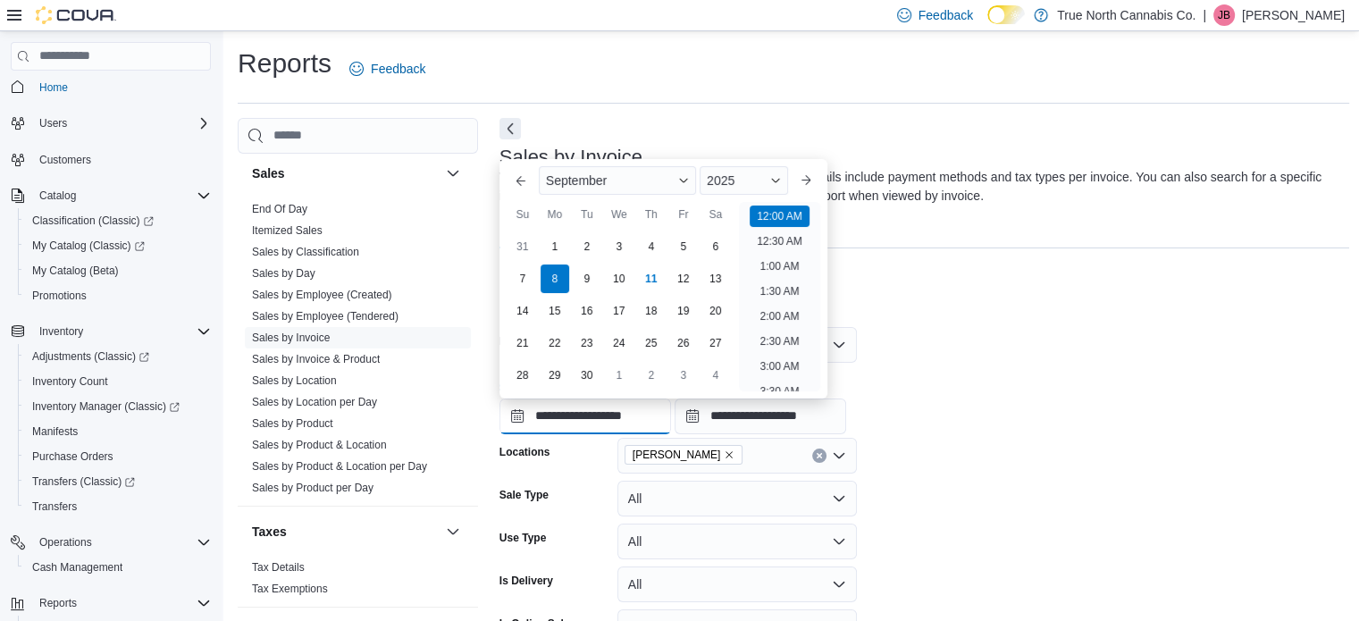
scroll to position [55, 0]
click at [557, 243] on div "1" at bounding box center [554, 246] width 31 height 31
type input "**********"
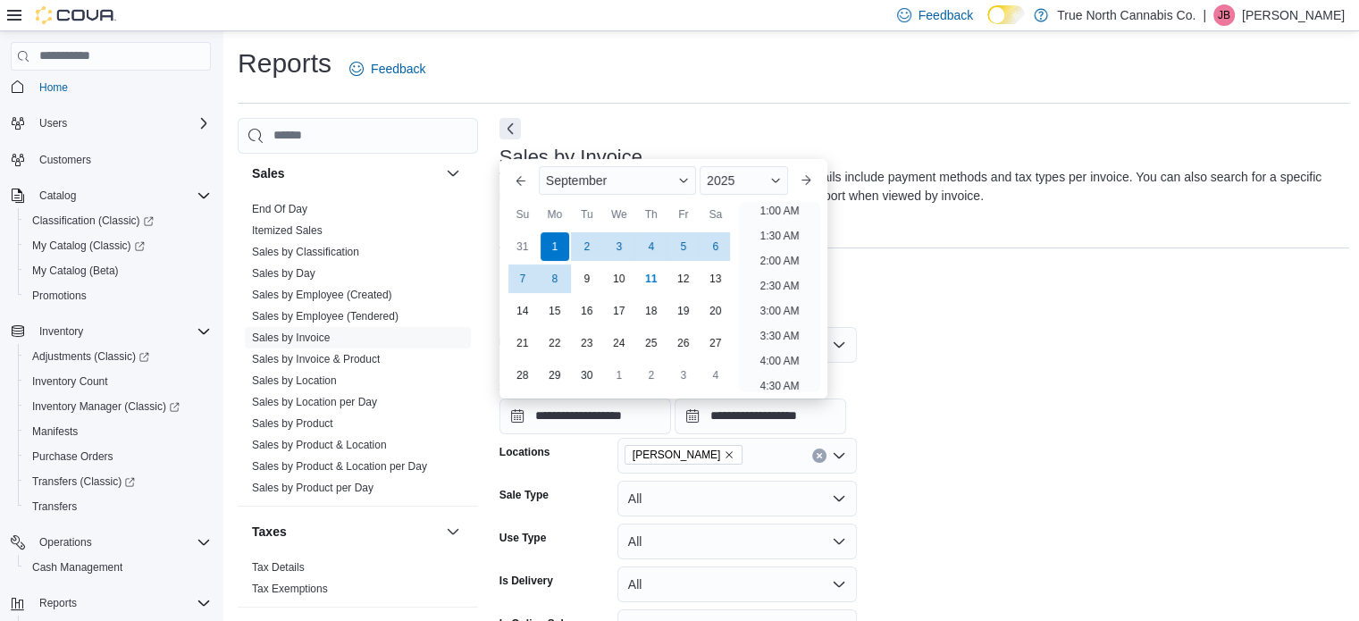
scroll to position [4, 0]
click at [783, 210] on li "12:00 AM" at bounding box center [780, 212] width 60 height 21
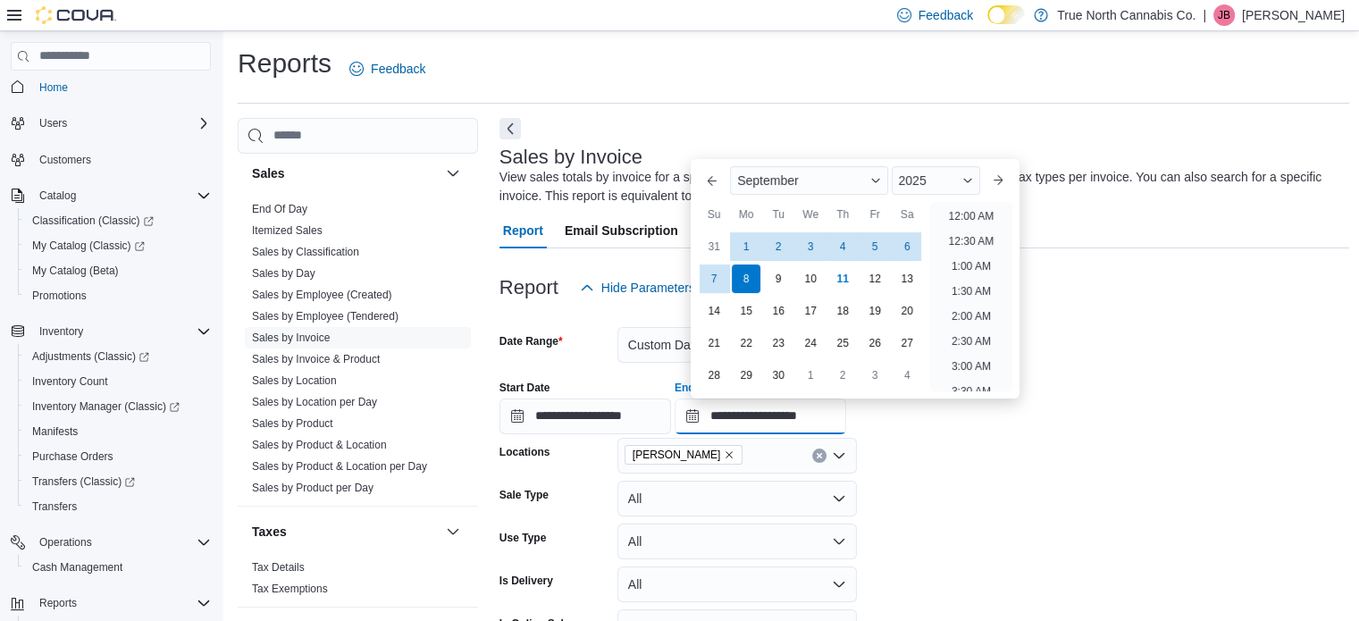
click at [758, 416] on input "**********" at bounding box center [761, 417] width 172 height 36
click at [744, 233] on div "1" at bounding box center [746, 246] width 31 height 31
type input "**********"
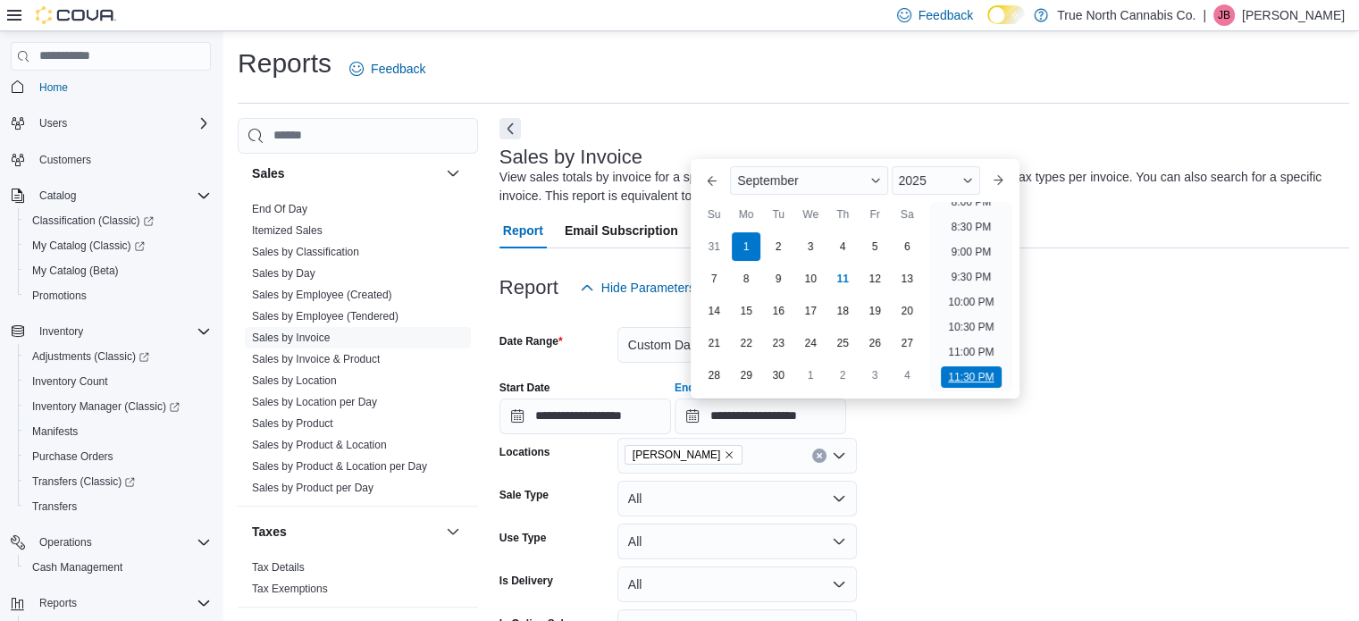
click at [965, 378] on li "11:30 PM" at bounding box center [971, 376] width 60 height 21
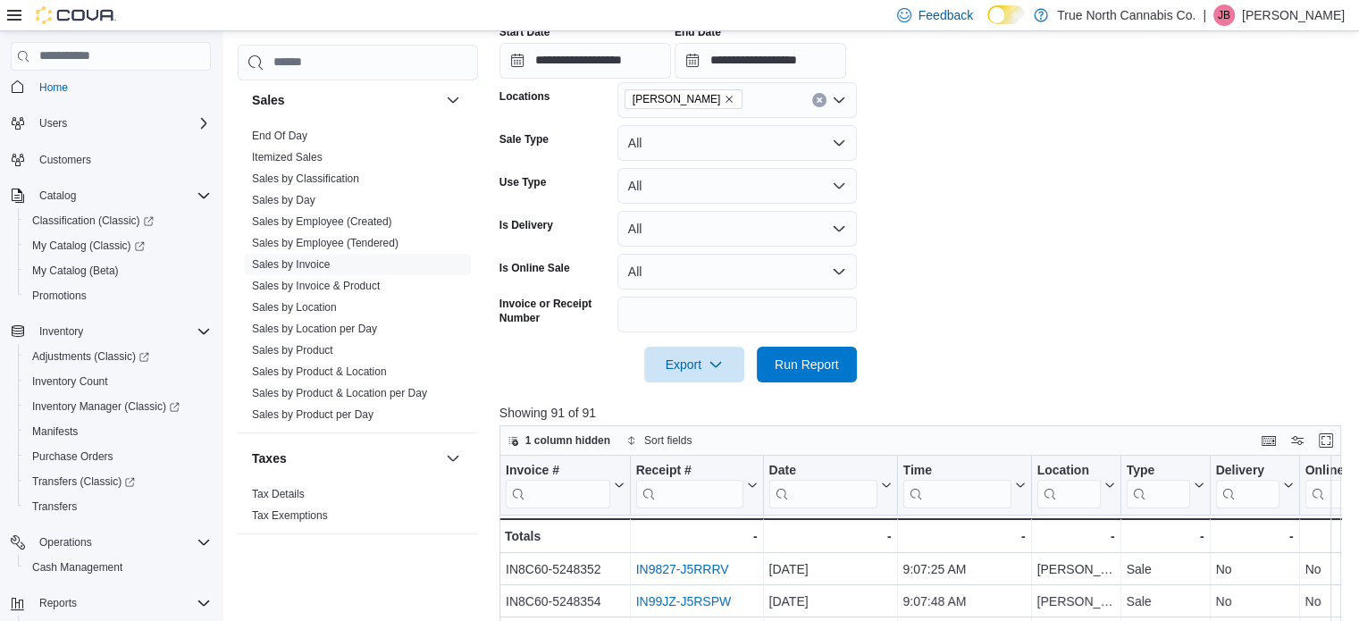
scroll to position [447, 0]
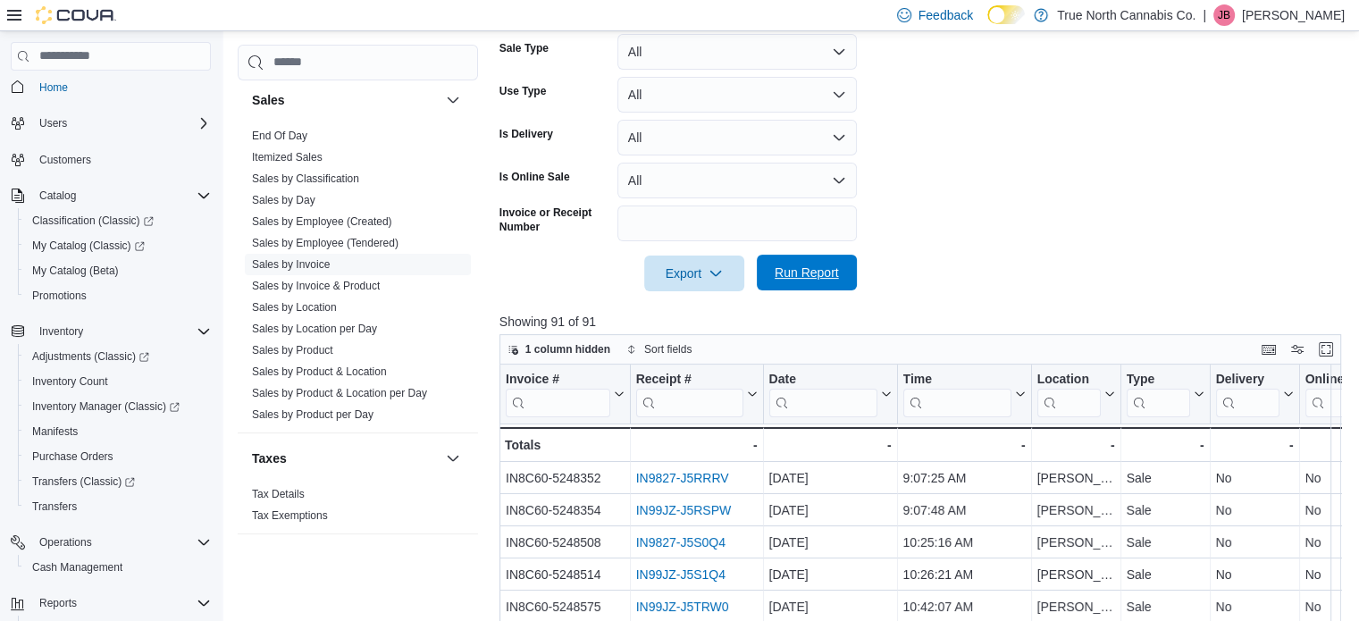
click at [794, 271] on span "Run Report" at bounding box center [807, 273] width 64 height 18
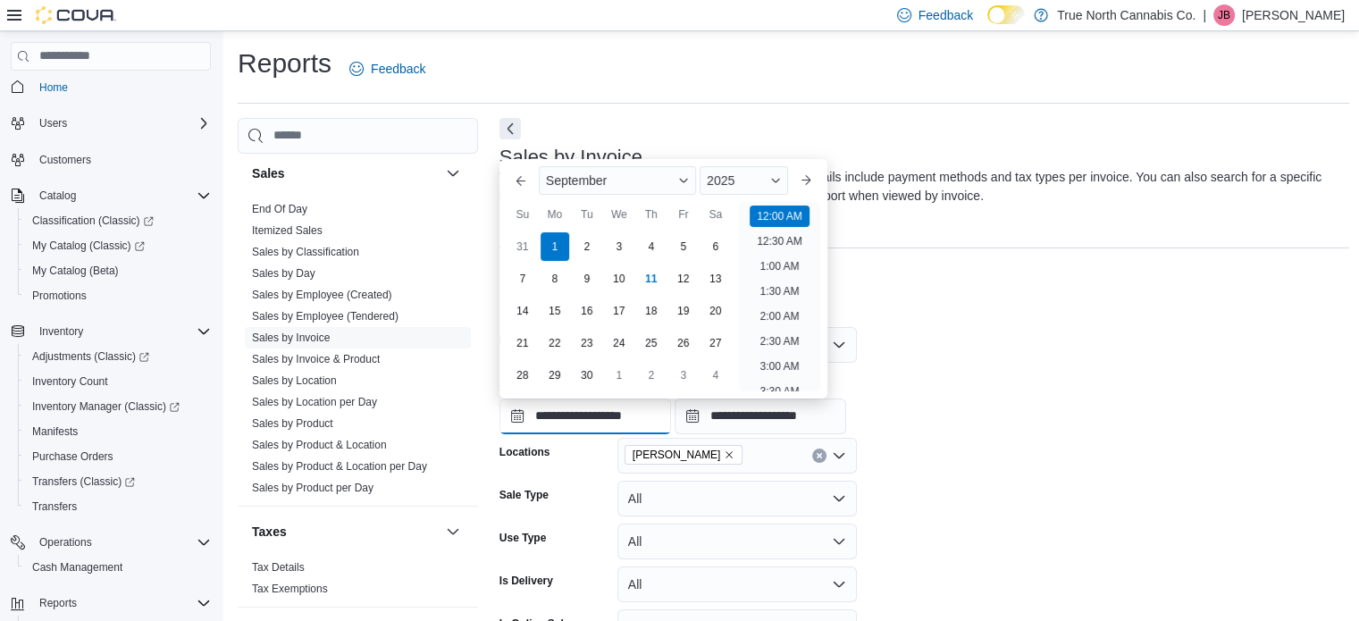
click at [650, 419] on input "**********" at bounding box center [586, 417] width 172 height 36
click at [522, 174] on button "Previous Month" at bounding box center [521, 180] width 29 height 29
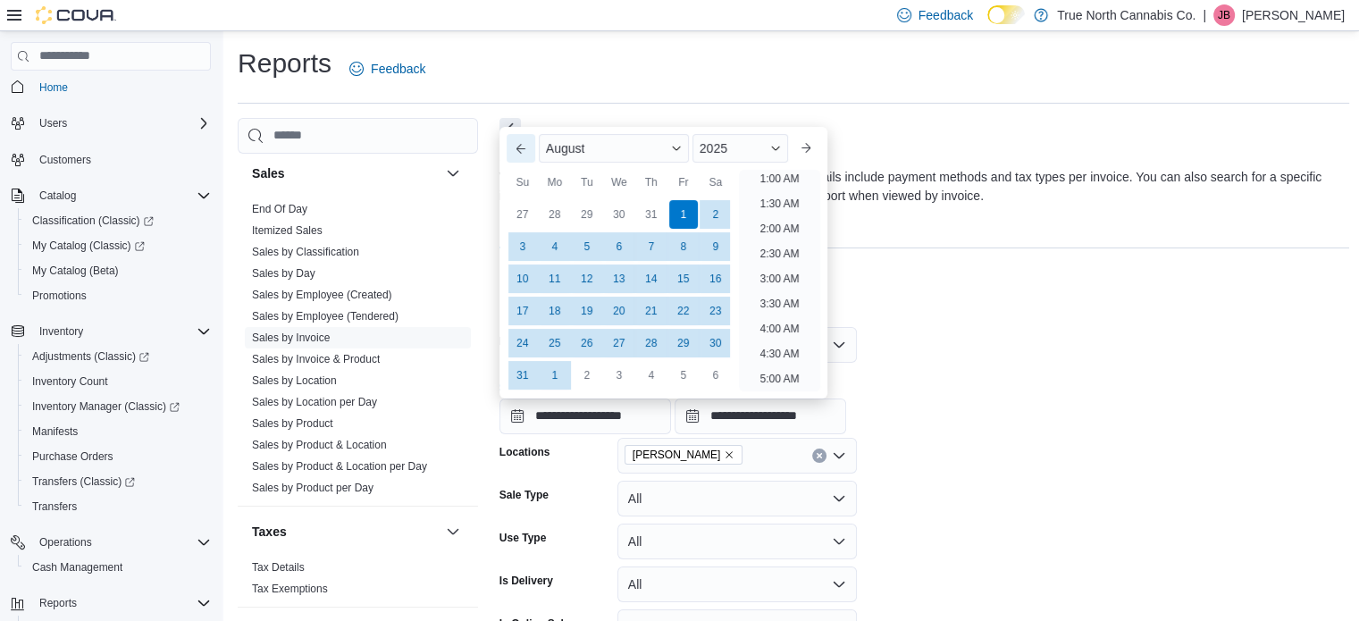
scroll to position [4, 0]
click at [552, 310] on div "18" at bounding box center [554, 310] width 31 height 31
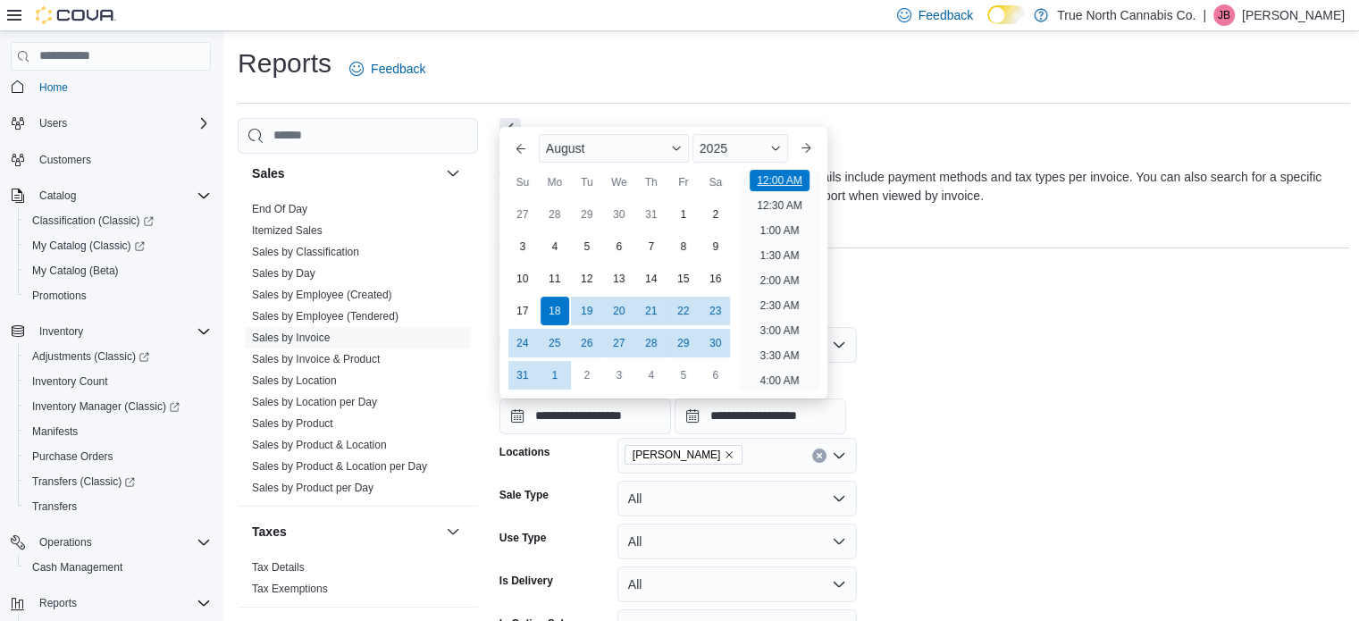
click at [770, 181] on li "12:00 AM" at bounding box center [780, 180] width 60 height 21
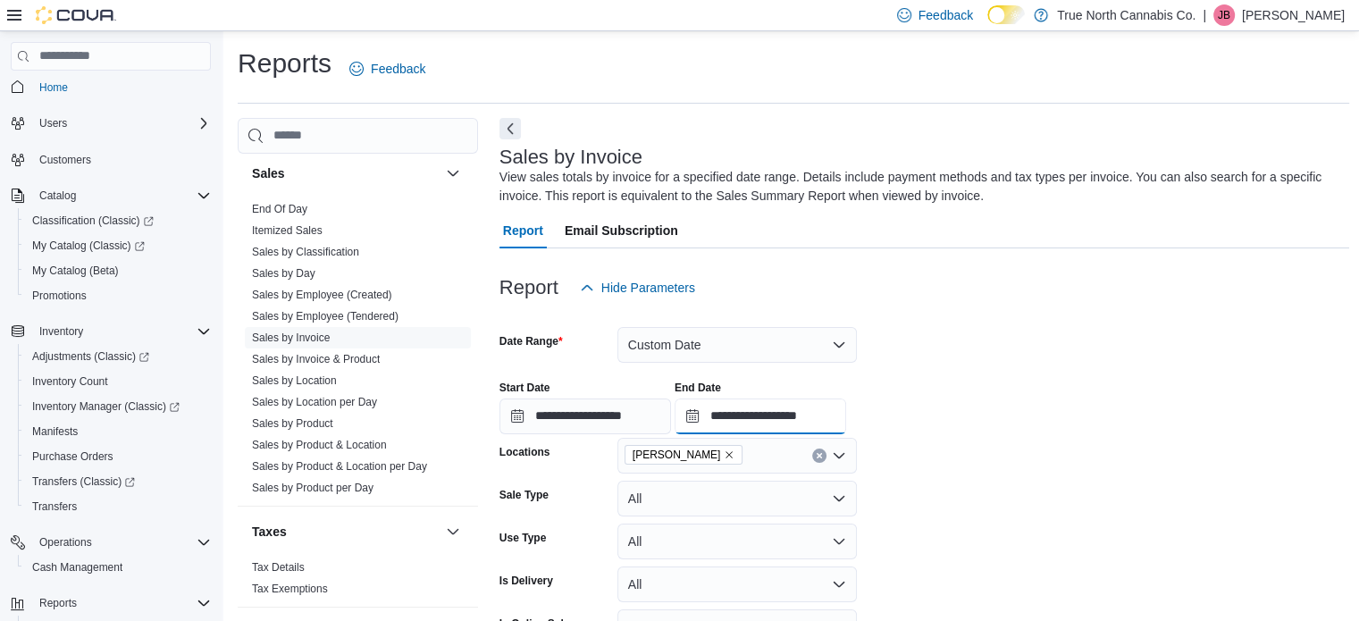
click at [769, 411] on input "**********" at bounding box center [761, 417] width 172 height 36
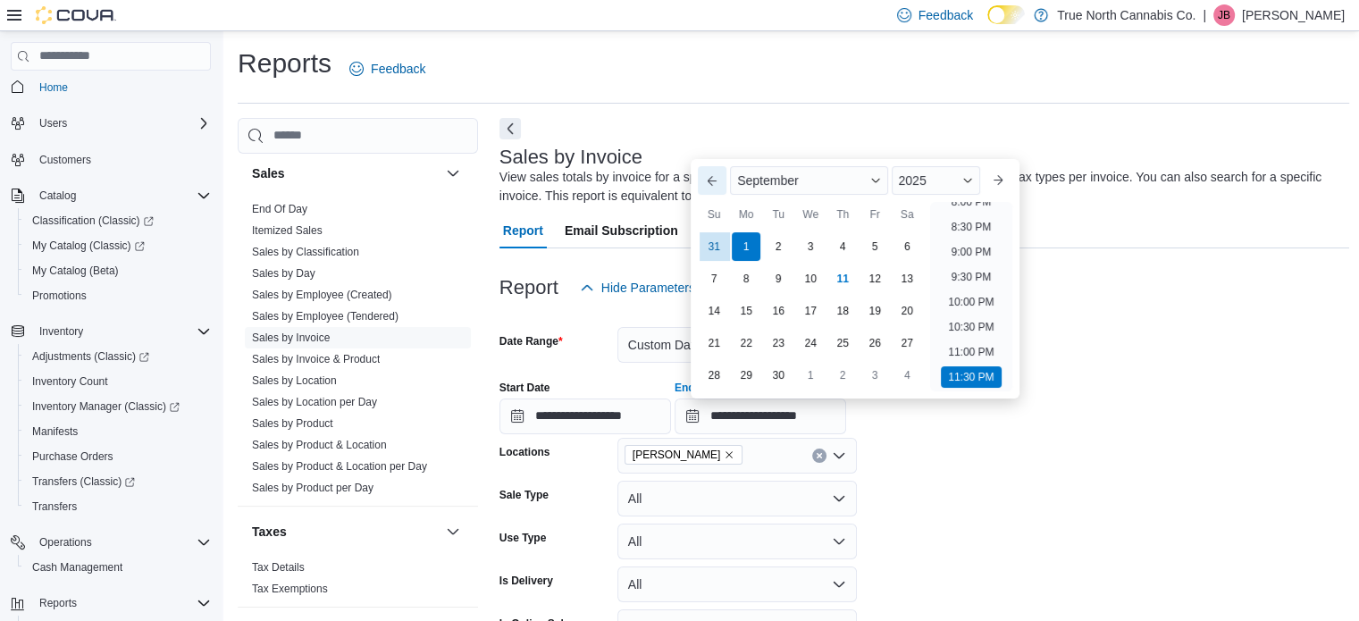
click at [709, 181] on button "Previous Month" at bounding box center [712, 180] width 29 height 29
type input "**********"
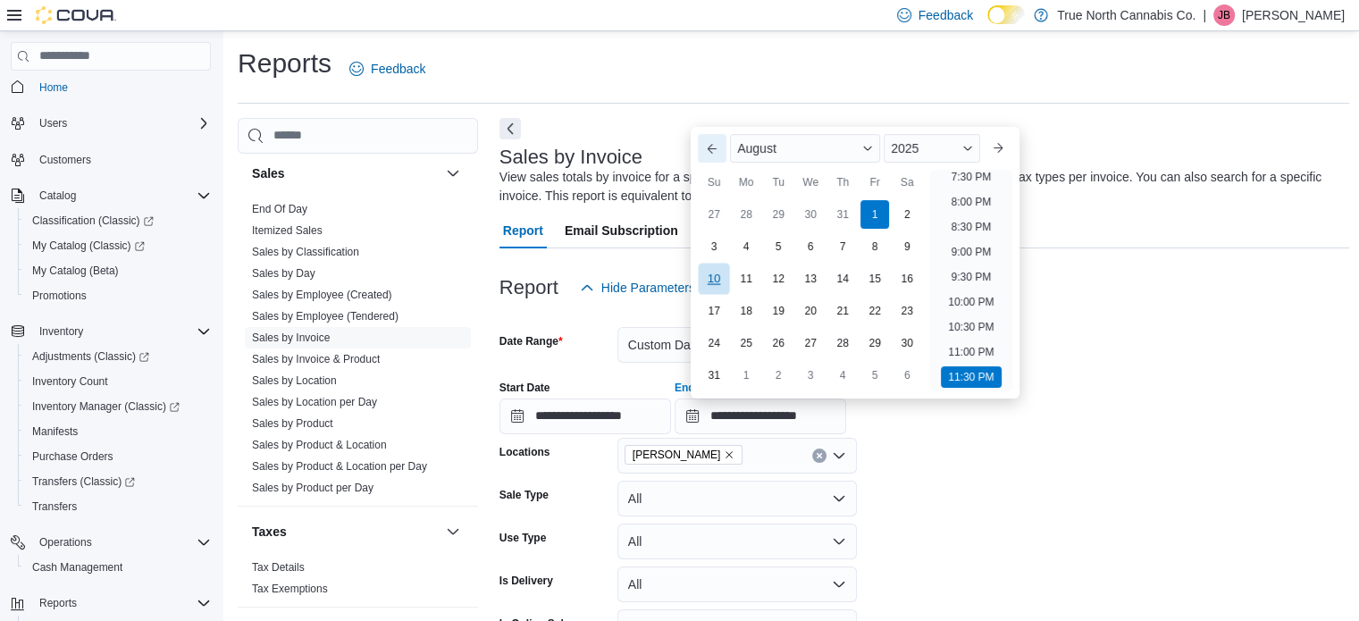
scroll to position [983, 0]
click at [744, 314] on div "18" at bounding box center [746, 310] width 31 height 31
type input "**********"
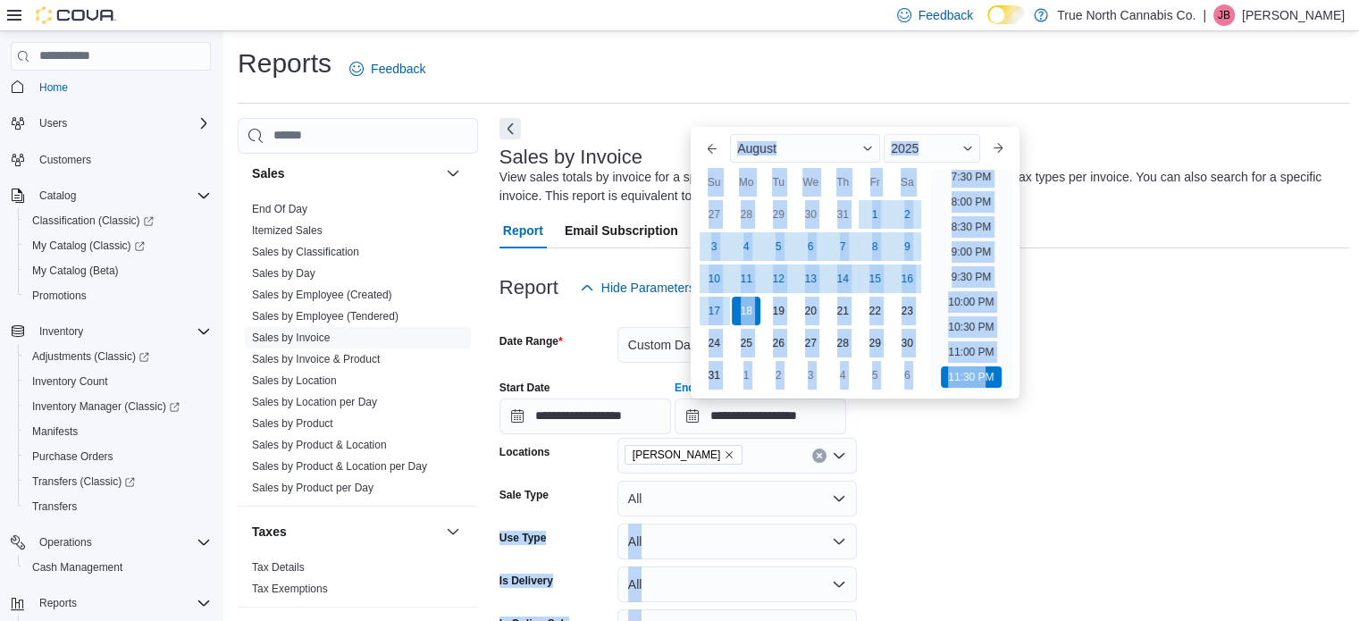
drag, startPoint x: 981, startPoint y: 382, endPoint x: 997, endPoint y: 503, distance: 121.7
click at [741, 318] on div "18" at bounding box center [746, 310] width 31 height 31
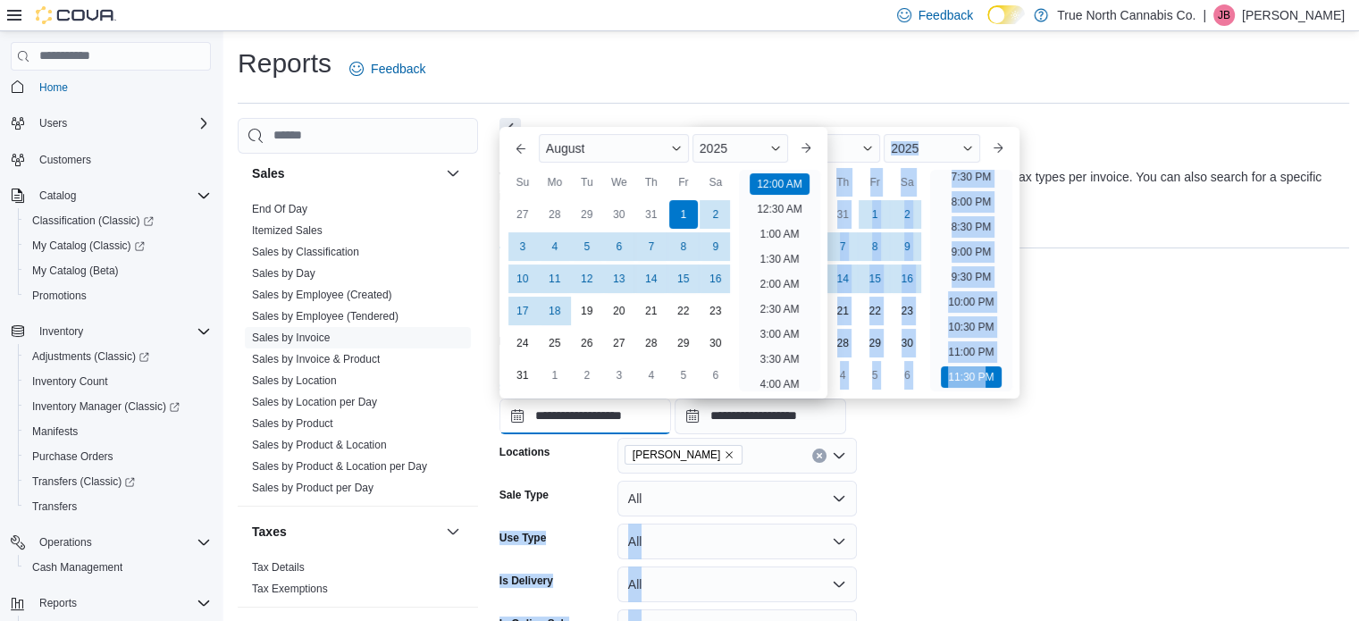
click at [617, 412] on input "**********" at bounding box center [586, 417] width 172 height 36
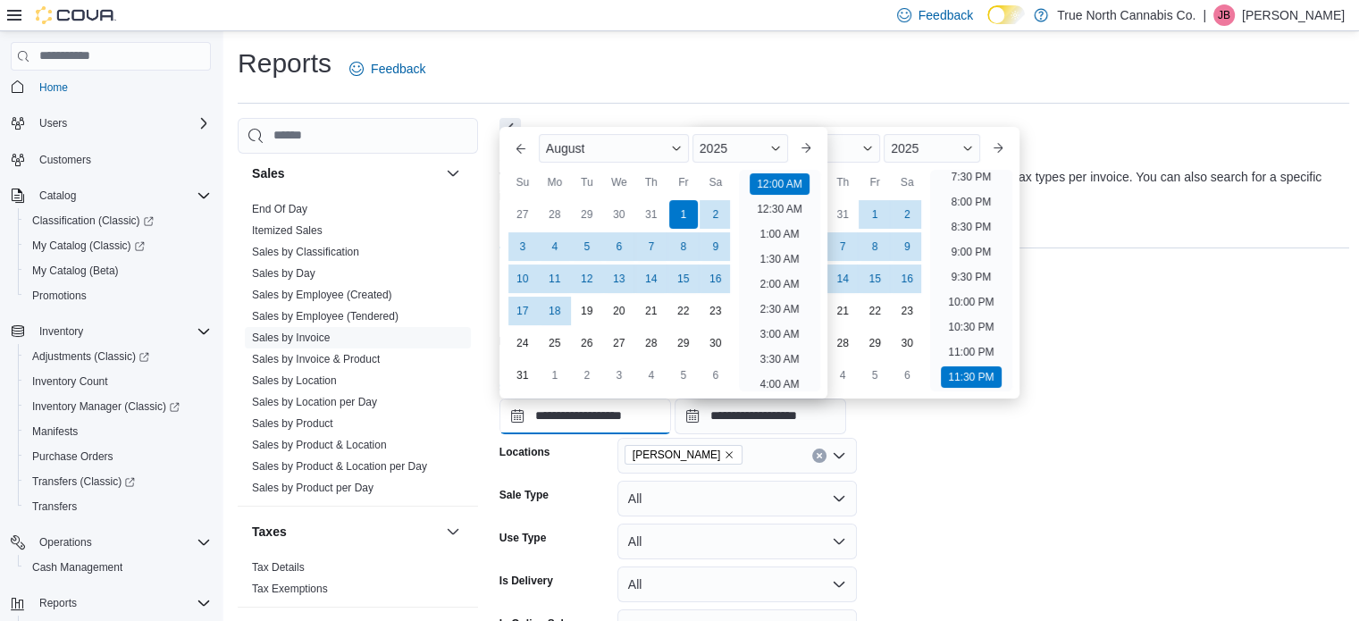
scroll to position [55, 0]
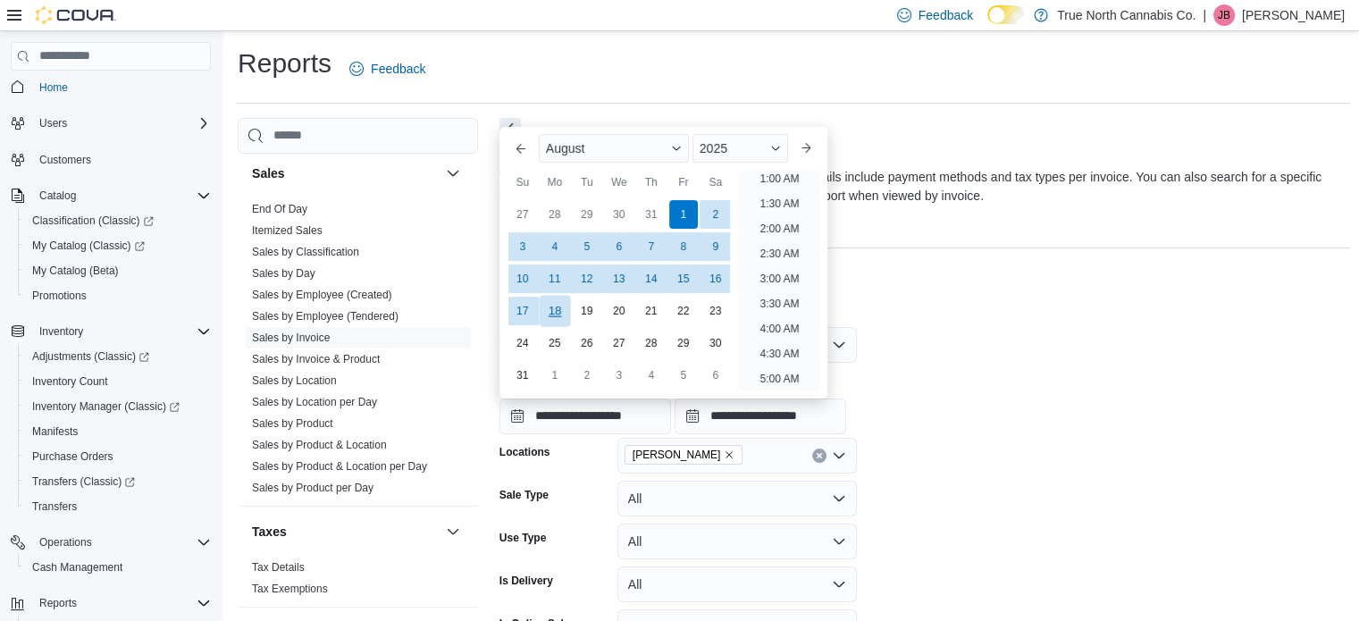
click at [549, 304] on div "18" at bounding box center [554, 310] width 31 height 31
type input "**********"
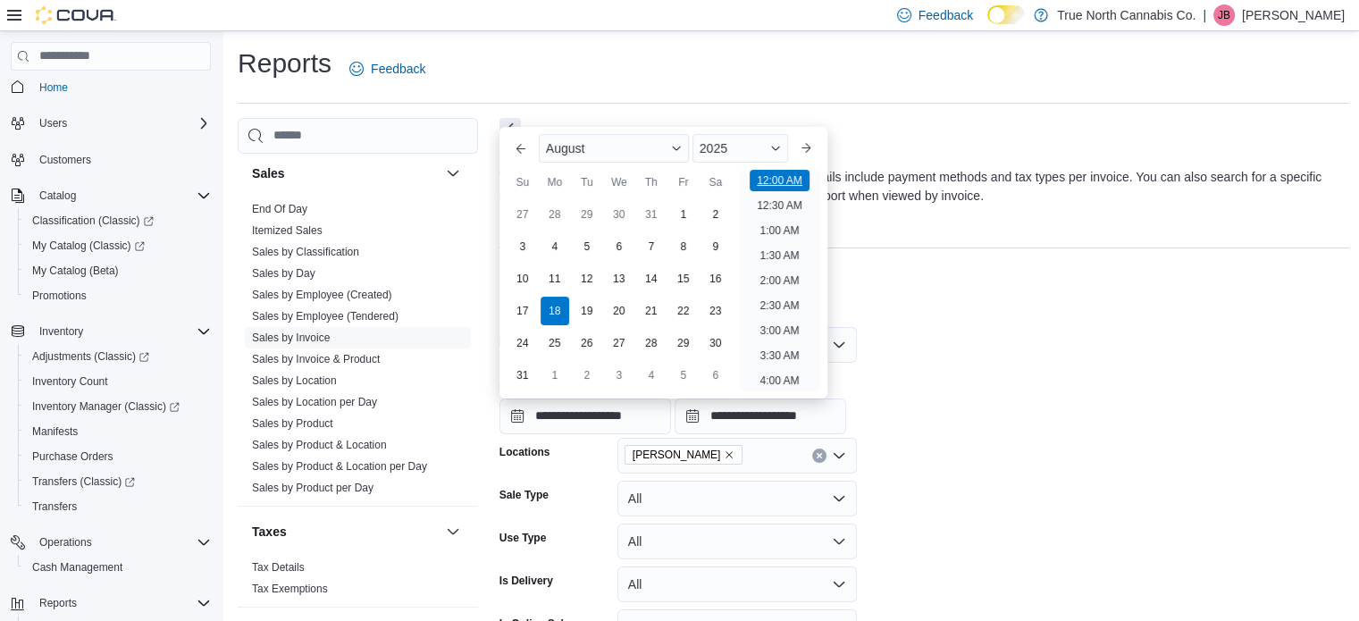
click at [777, 181] on li "12:00 AM" at bounding box center [780, 180] width 60 height 21
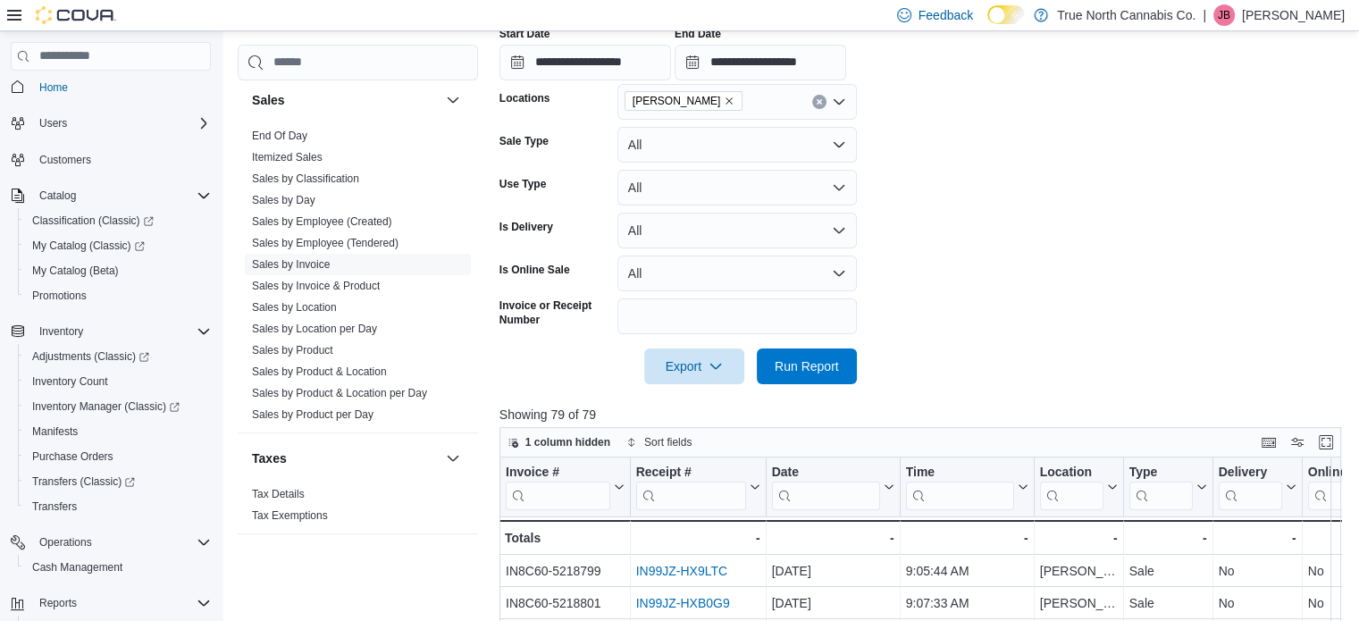
scroll to position [357, 0]
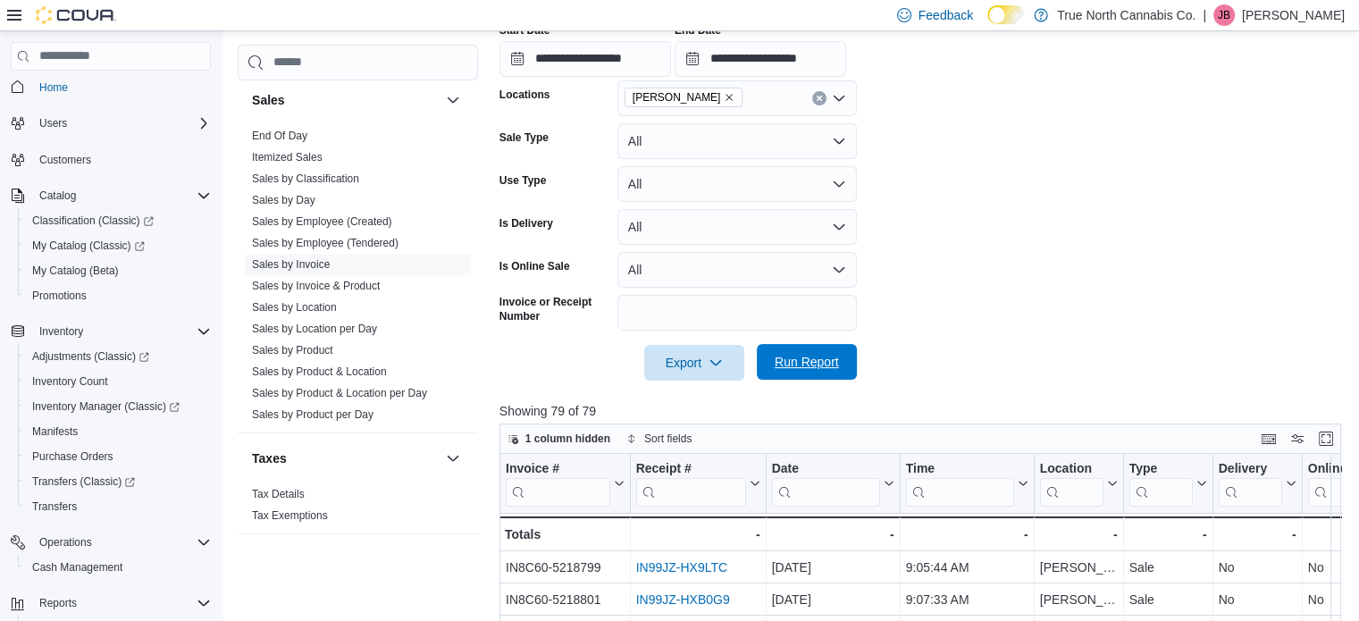
click at [801, 365] on span "Run Report" at bounding box center [807, 362] width 64 height 18
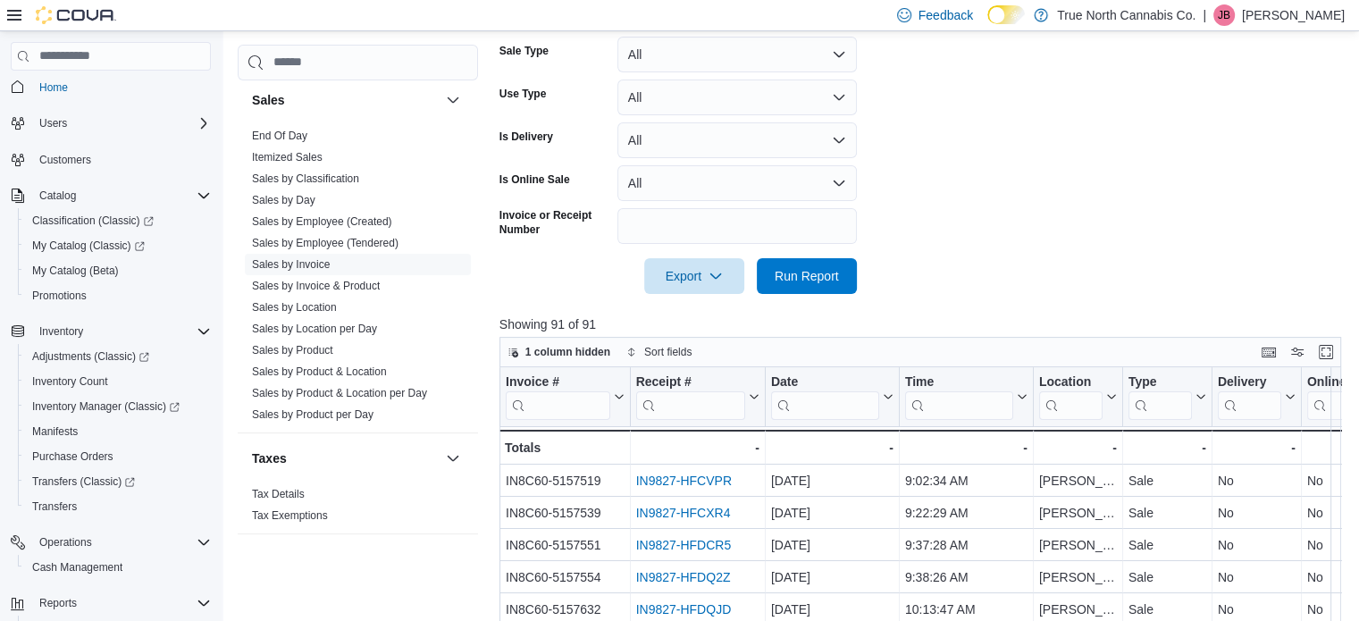
scroll to position [268, 0]
